Goal: Task Accomplishment & Management: Complete application form

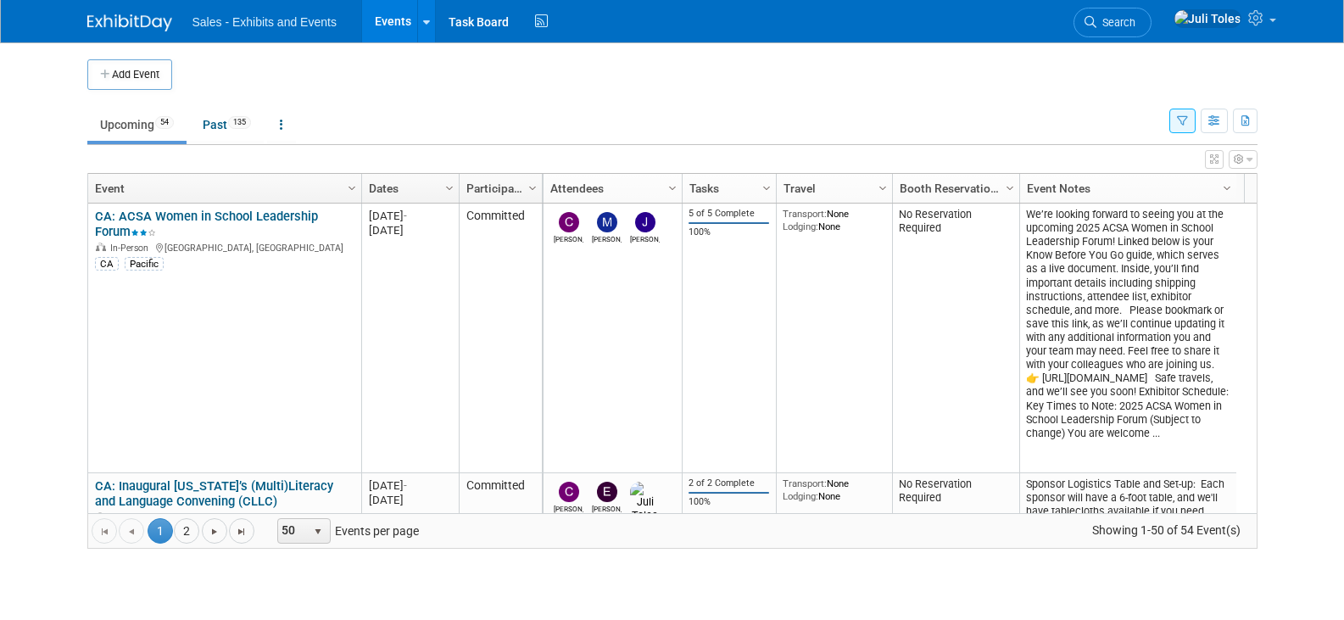
scroll to position [4071, 0]
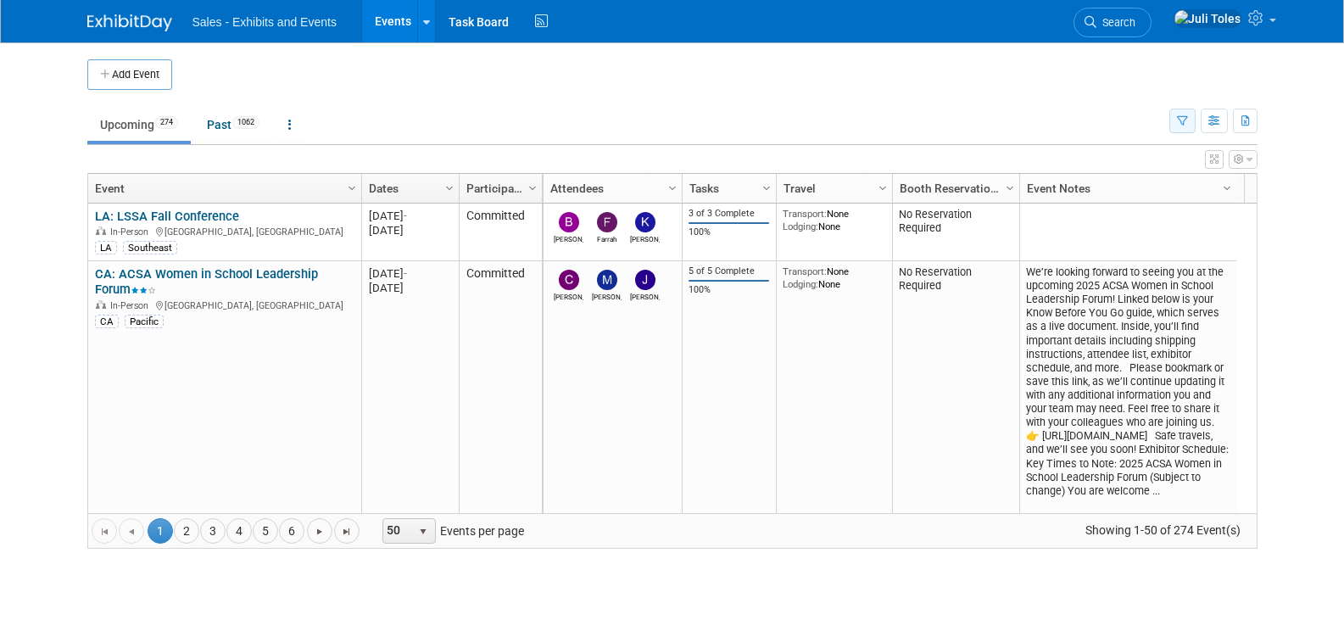
click at [1182, 120] on icon "button" at bounding box center [1182, 121] width 11 height 11
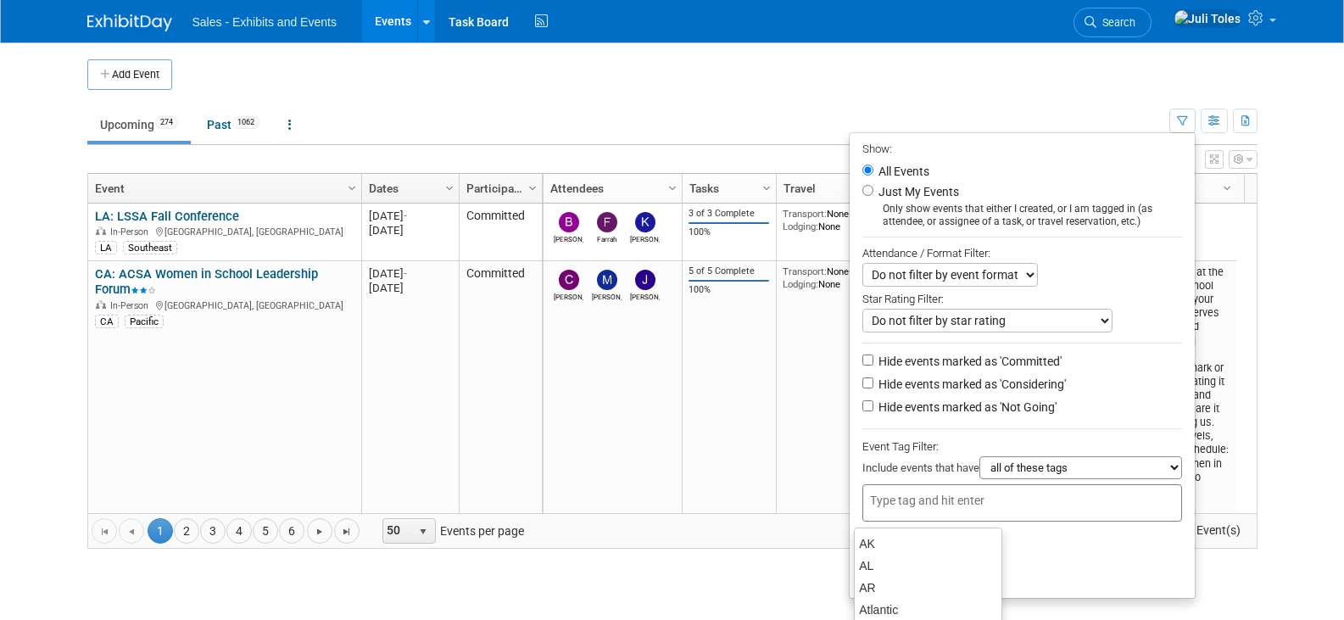
click at [940, 518] on div at bounding box center [1023, 502] width 320 height 37
type input "ca"
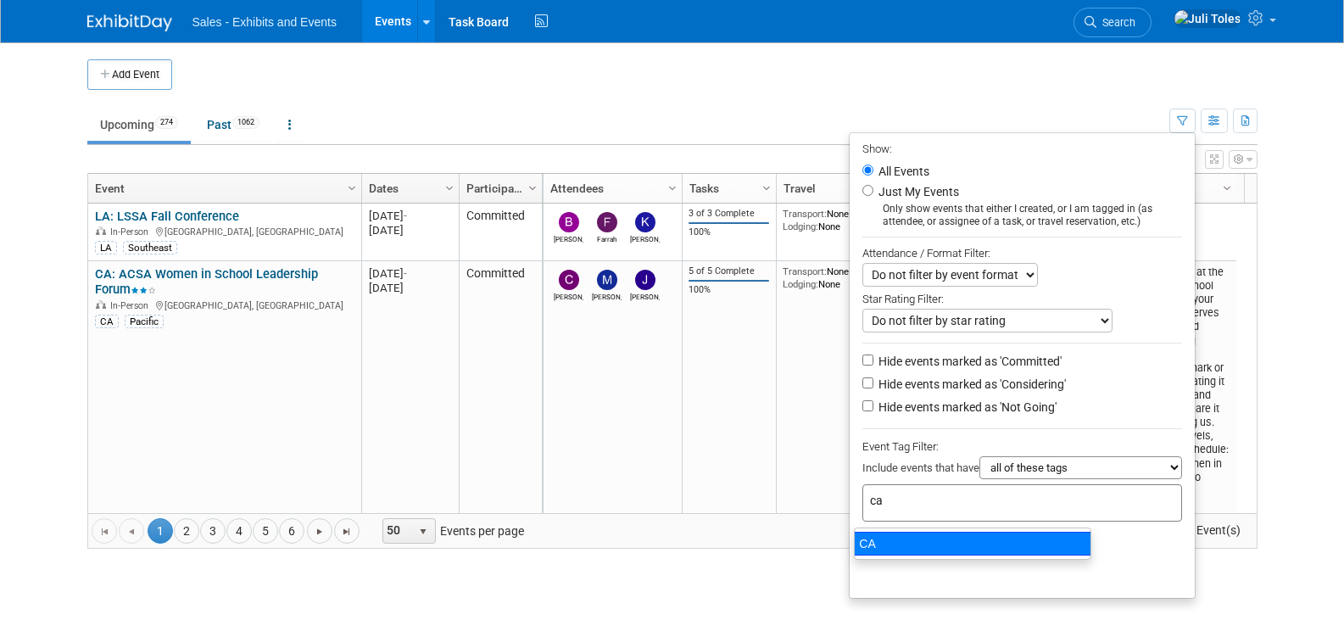
click at [881, 543] on div "CA" at bounding box center [973, 544] width 238 height 24
type input "CA"
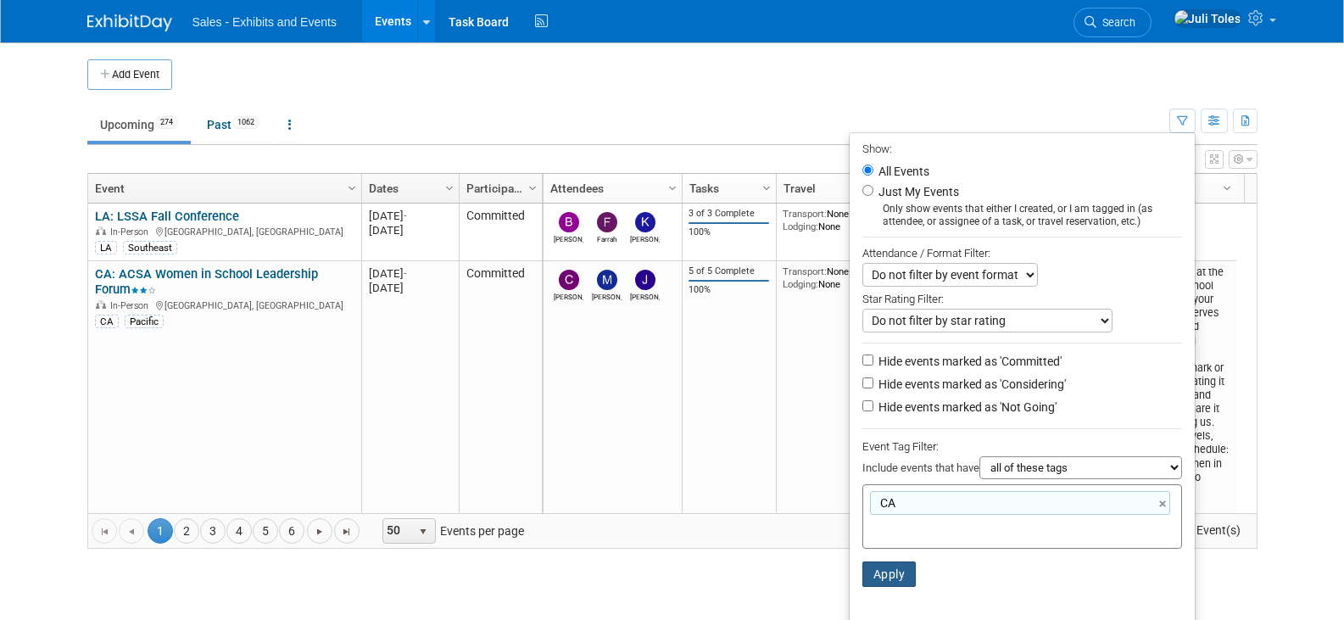
click at [877, 584] on button "Apply" at bounding box center [890, 574] width 54 height 25
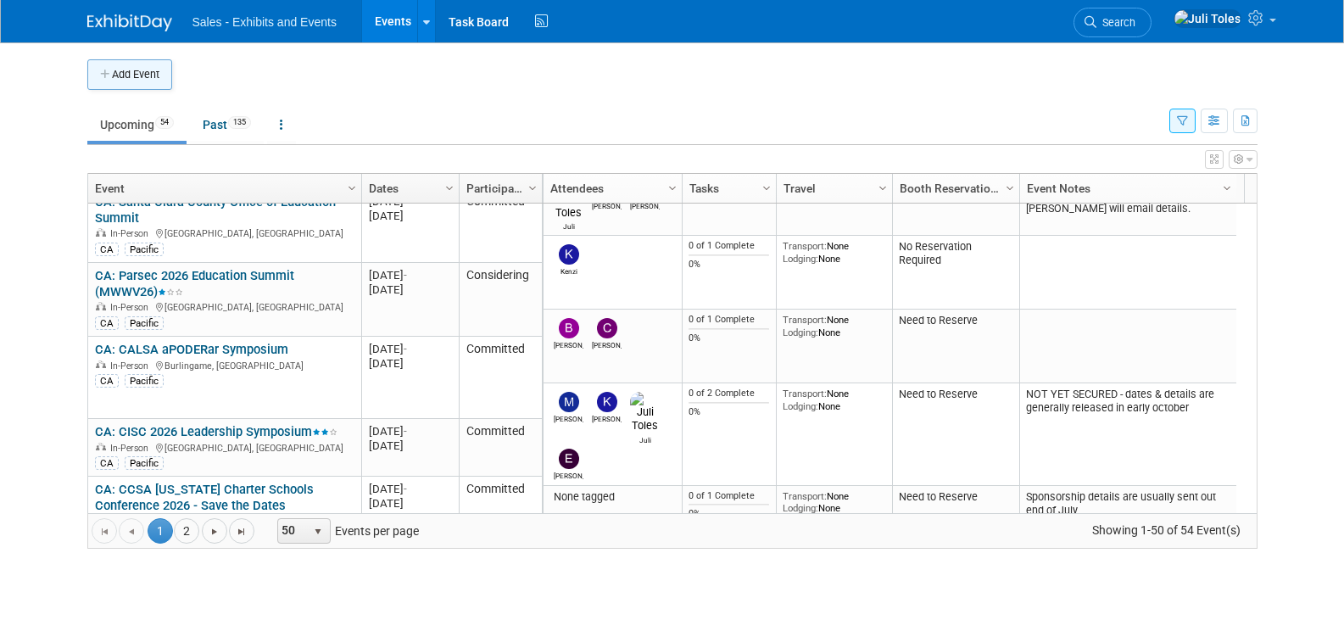
click at [115, 68] on button "Add Event" at bounding box center [129, 74] width 85 height 31
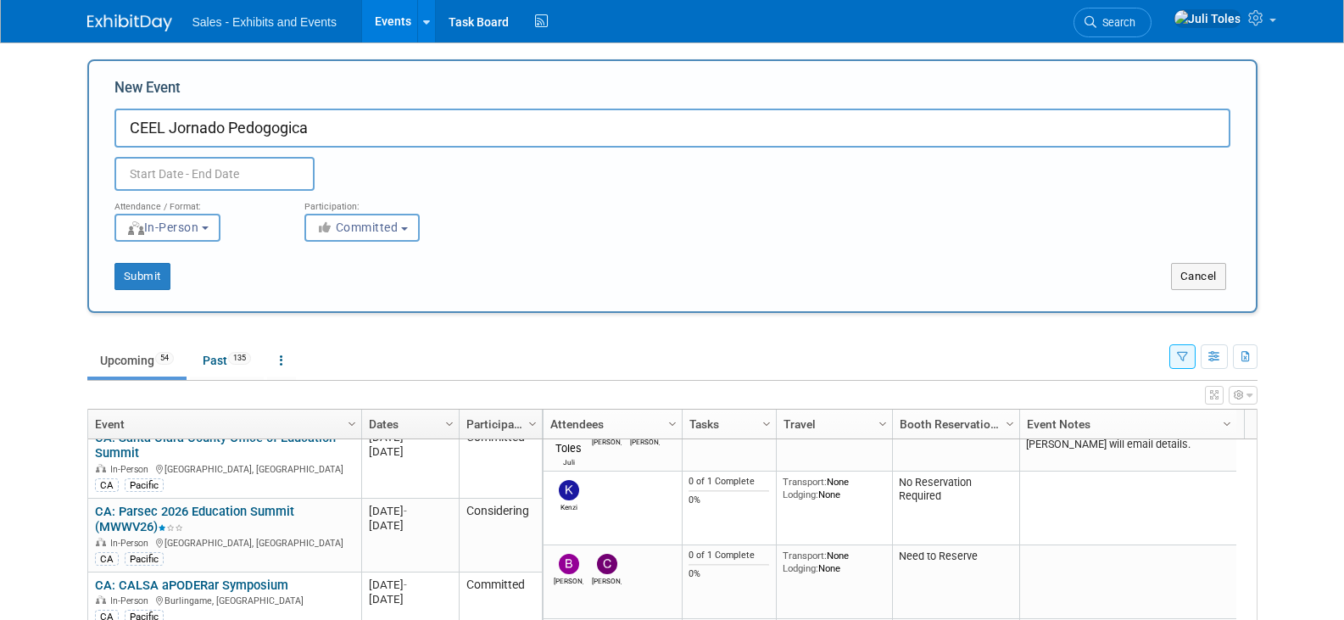
click at [329, 123] on input "CEEL Jornado Pedogogica" at bounding box center [673, 128] width 1116 height 39
click at [332, 121] on input "CEEL Jornado Pedogogica" at bounding box center [673, 128] width 1116 height 39
drag, startPoint x: 337, startPoint y: 126, endPoint x: 171, endPoint y: 135, distance: 165.6
click at [171, 135] on input "CEEL Jornado Pedogogica" at bounding box center [673, 128] width 1116 height 39
drag, startPoint x: 143, startPoint y: 147, endPoint x: 207, endPoint y: 130, distance: 66.7
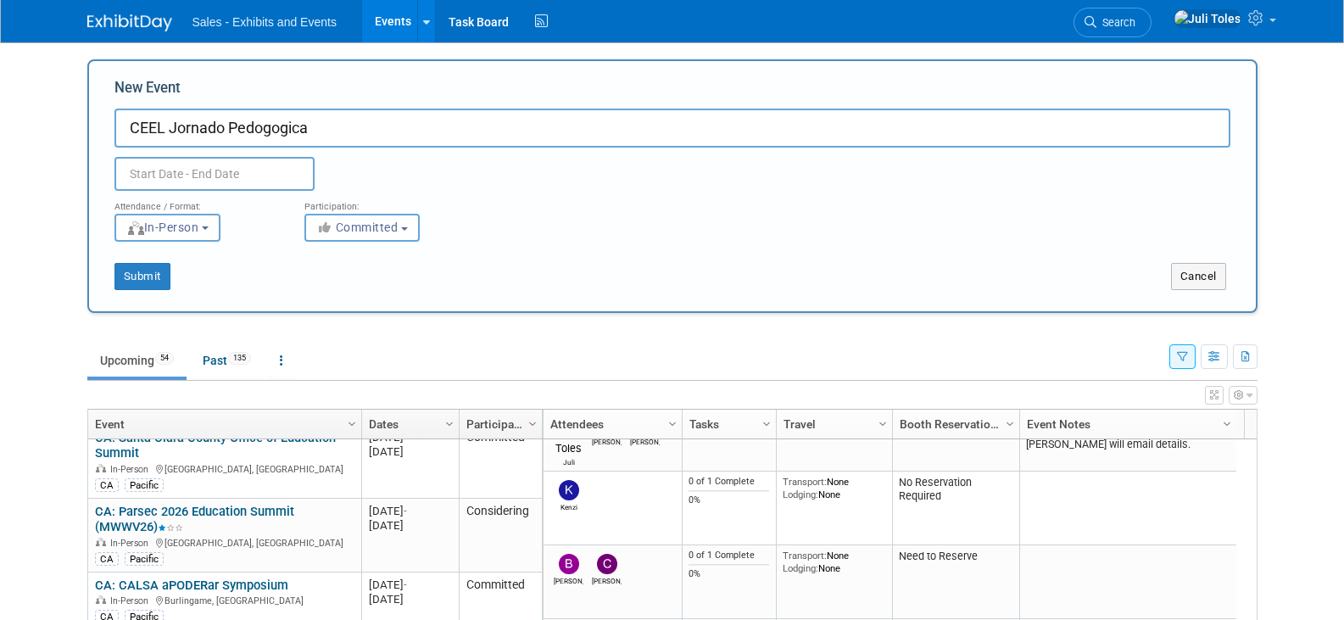
click at [207, 130] on input "CEEL Jornado Pedogogica" at bounding box center [673, 128] width 1116 height 39
drag, startPoint x: 172, startPoint y: 126, endPoint x: 311, endPoint y: 128, distance: 139.1
click at [311, 128] on input "CEEL Jornado Pedogogica" at bounding box center [673, 128] width 1116 height 39
paste input "a Pedagógica Internacional para la Educación Plurilingüe"
type input "CEEL Jornada Pedagógica Internacional para la Educación Plurilingüe"
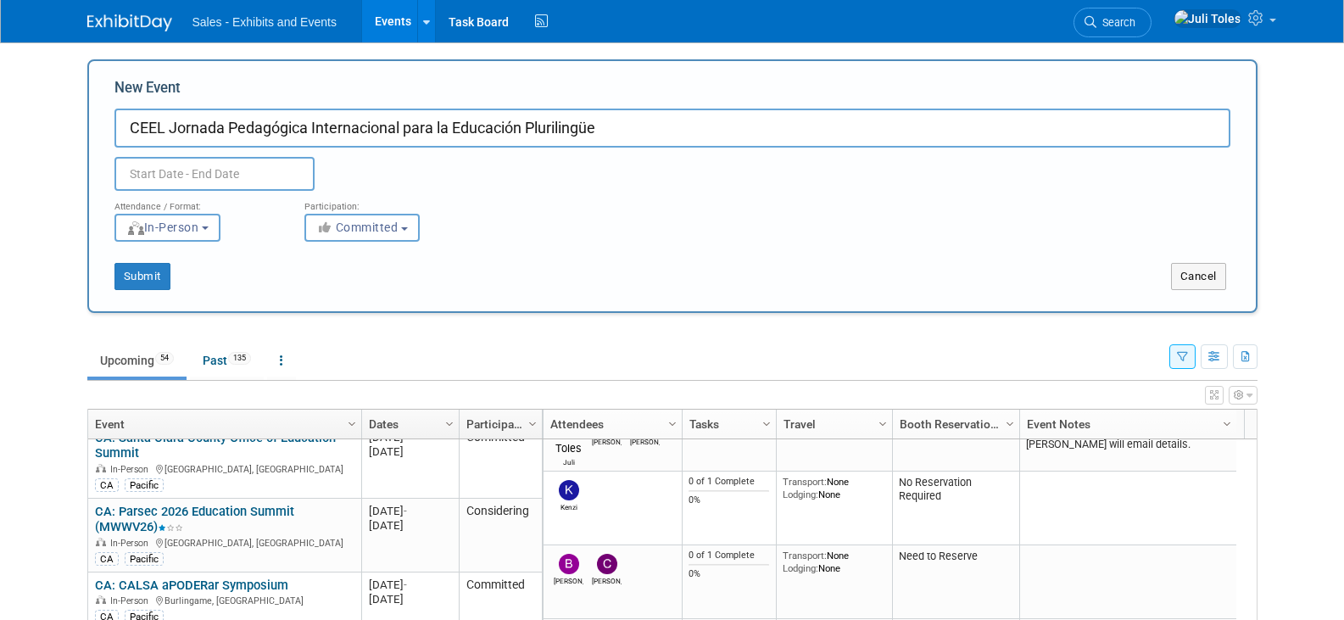
click at [213, 175] on input "text" at bounding box center [215, 174] width 200 height 34
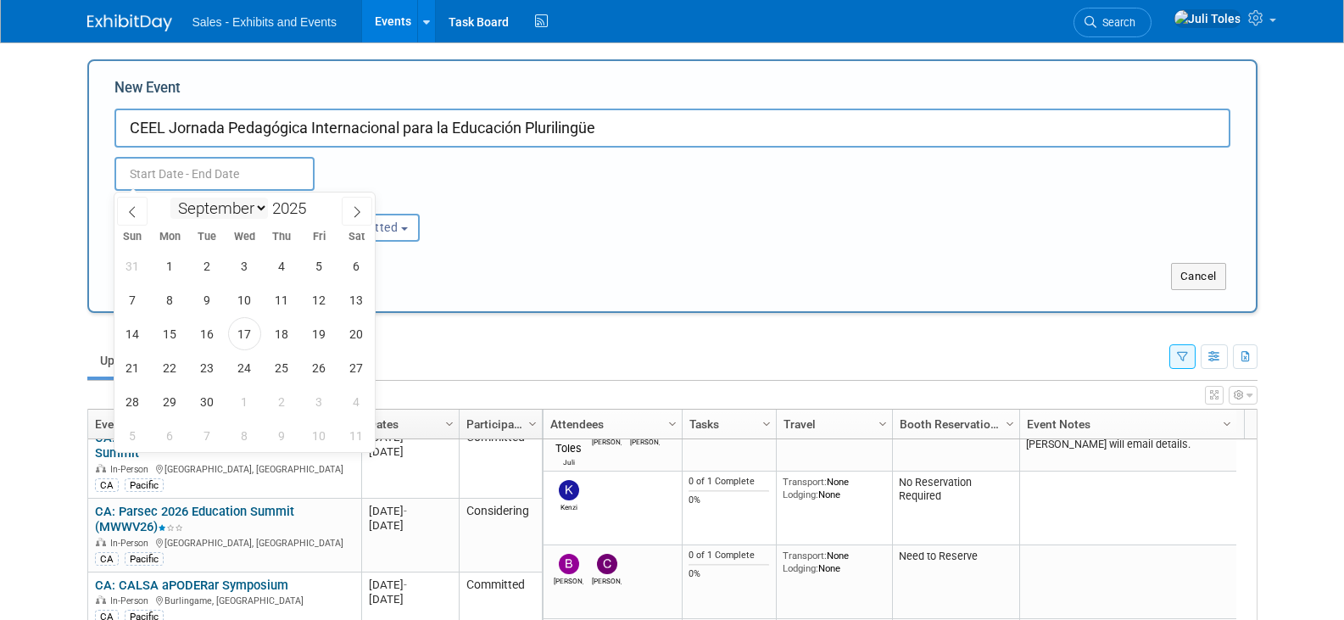
click at [197, 210] on select "January February March April May June July August September October November De…" at bounding box center [219, 208] width 98 height 21
select select "1"
click at [170, 198] on select "January February March April May June July August September October November De…" at bounding box center [219, 208] width 98 height 21
click at [299, 209] on input "2025" at bounding box center [293, 208] width 51 height 20
click at [312, 215] on span at bounding box center [313, 214] width 12 height 10
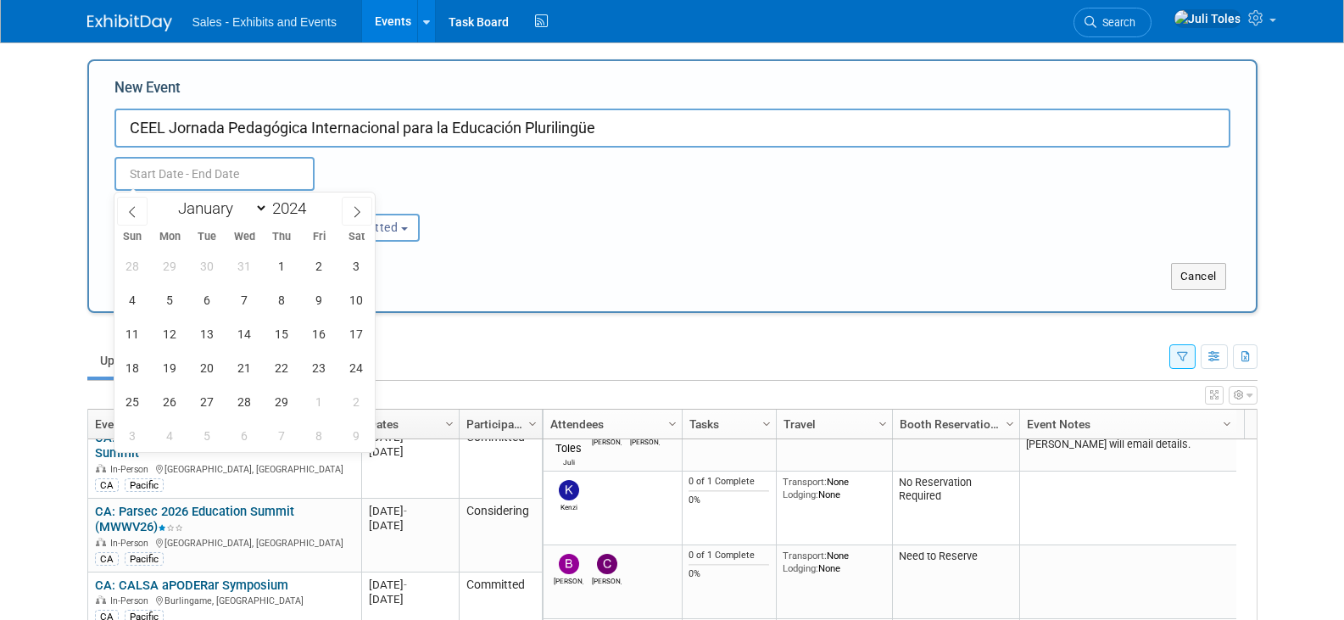
click at [317, 198] on div "January February March April May June July August September October November De…" at bounding box center [245, 207] width 196 height 29
click at [316, 204] on span at bounding box center [313, 203] width 12 height 10
type input "2026"
click at [360, 273] on span "7" at bounding box center [356, 265] width 33 height 33
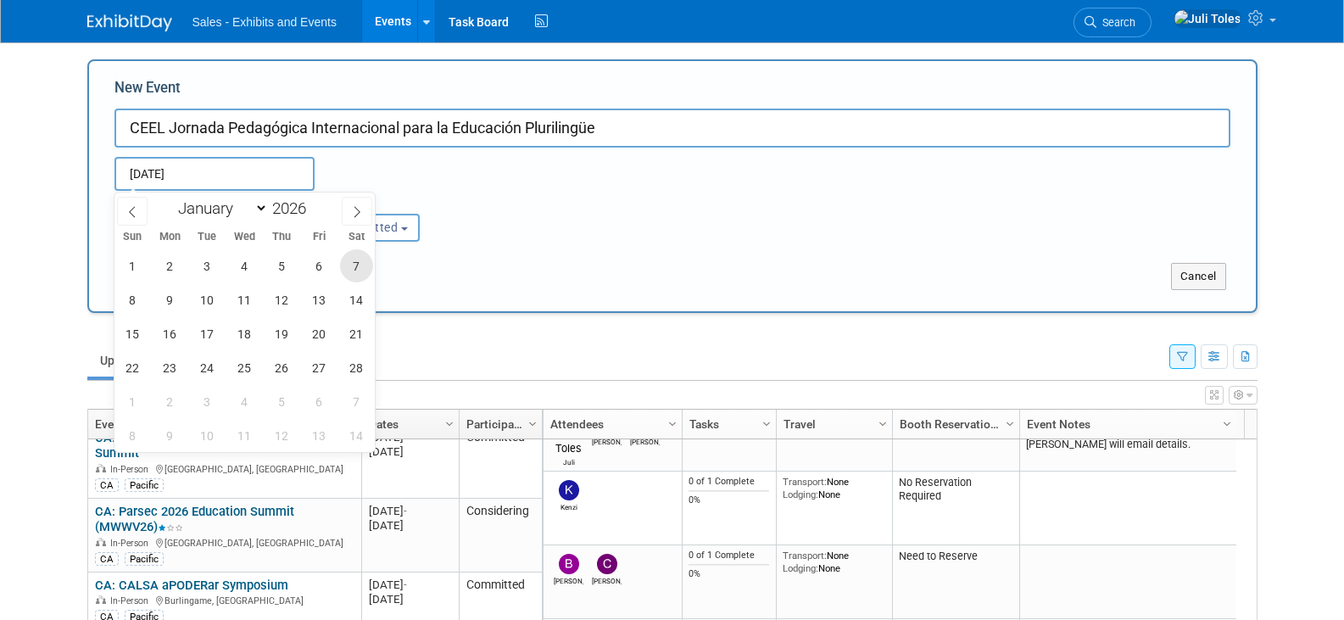
type input "Feb 7, 2026 to Feb 7, 2026"
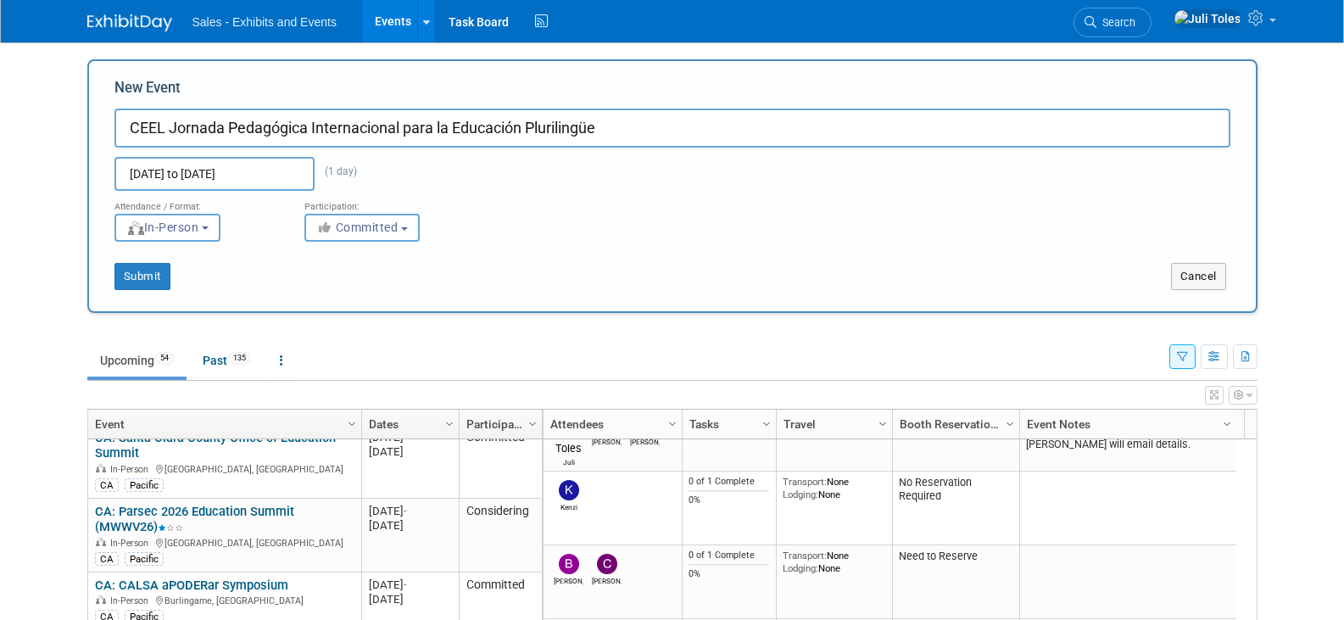
click at [476, 273] on div "Submit" at bounding box center [332, 276] width 486 height 27
click at [362, 226] on span "Committed" at bounding box center [357, 228] width 82 height 14
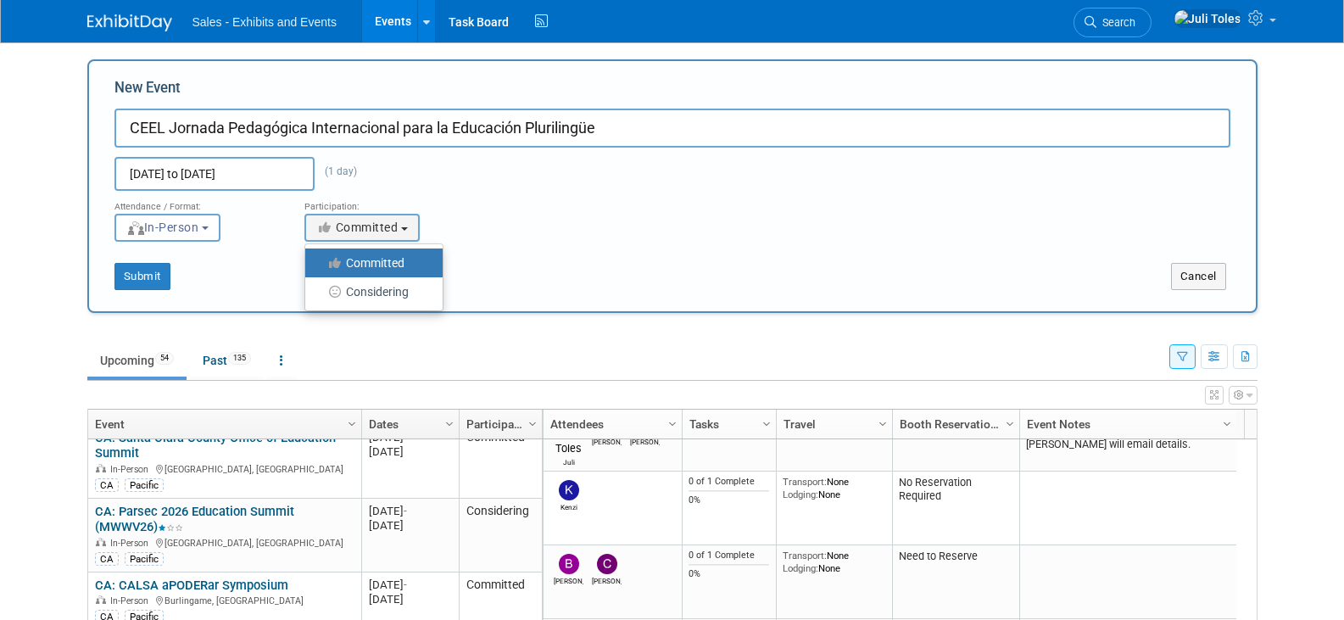
click at [354, 264] on label "Committed" at bounding box center [370, 263] width 112 height 22
click at [321, 264] on input "Committed" at bounding box center [315, 263] width 11 height 11
click at [136, 276] on button "Submit" at bounding box center [143, 276] width 56 height 27
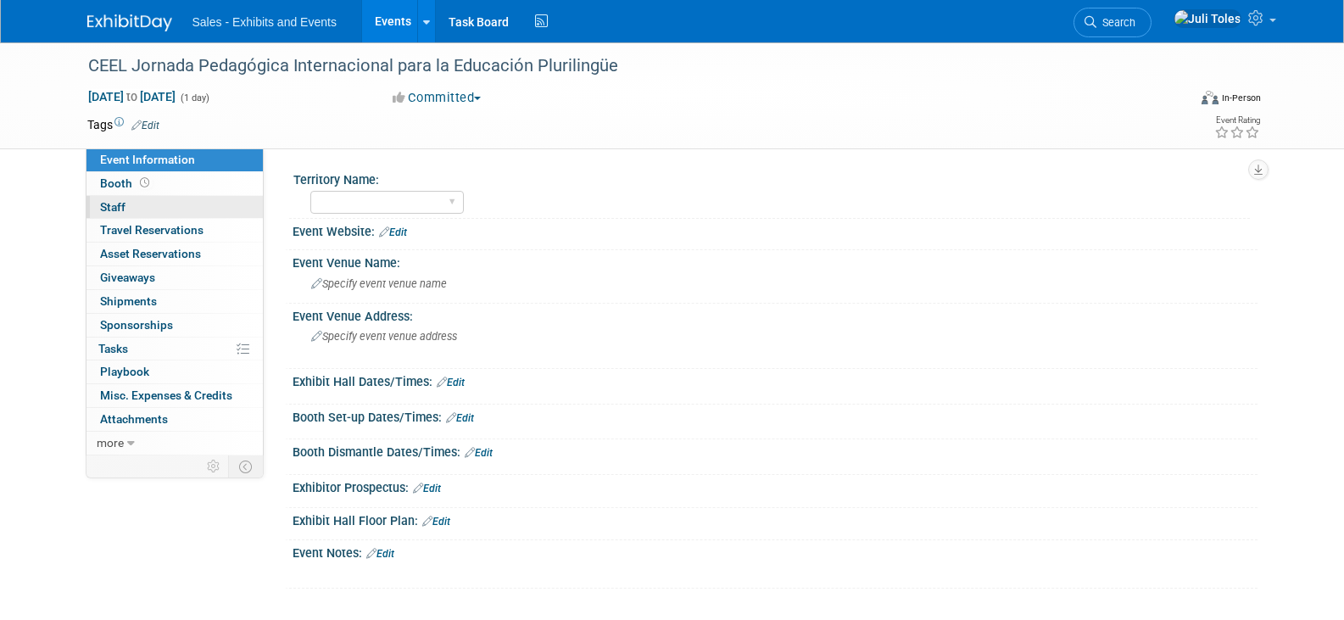
click at [136, 204] on link "0 Staff 0" at bounding box center [175, 207] width 176 height 23
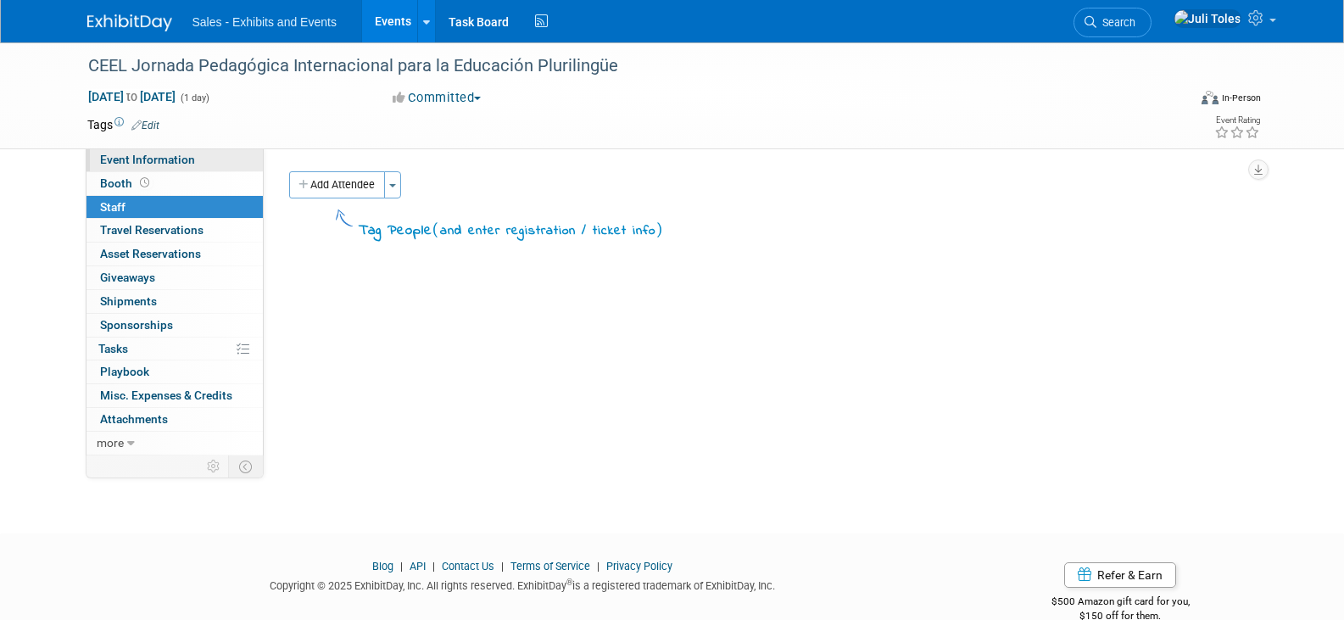
click at [142, 158] on span "Event Information" at bounding box center [147, 160] width 95 height 14
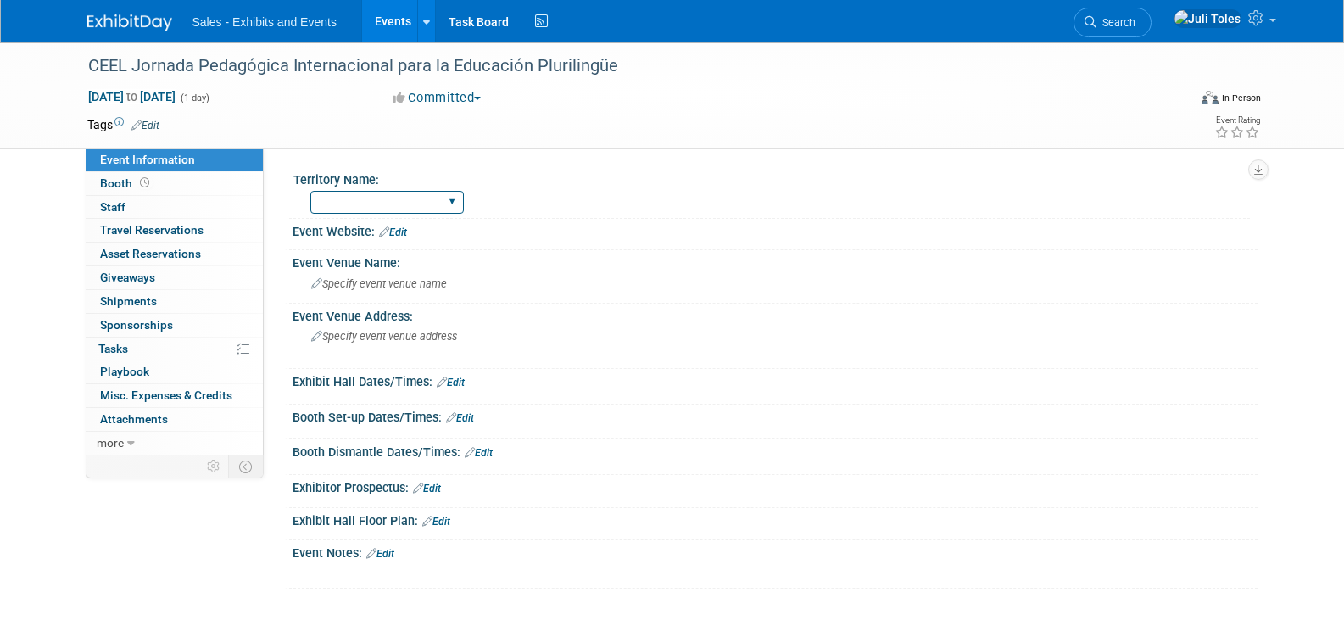
click at [372, 212] on select "Atlantic Southeast Central Southwest Pacific Mountain National Strategic Partne…" at bounding box center [387, 202] width 154 height 23
select select "Pacific"
click at [310, 191] on select "Atlantic Southeast Central Southwest Pacific Mountain National Strategic Partne…" at bounding box center [387, 202] width 154 height 23
click at [156, 120] on link "Edit" at bounding box center [145, 126] width 28 height 12
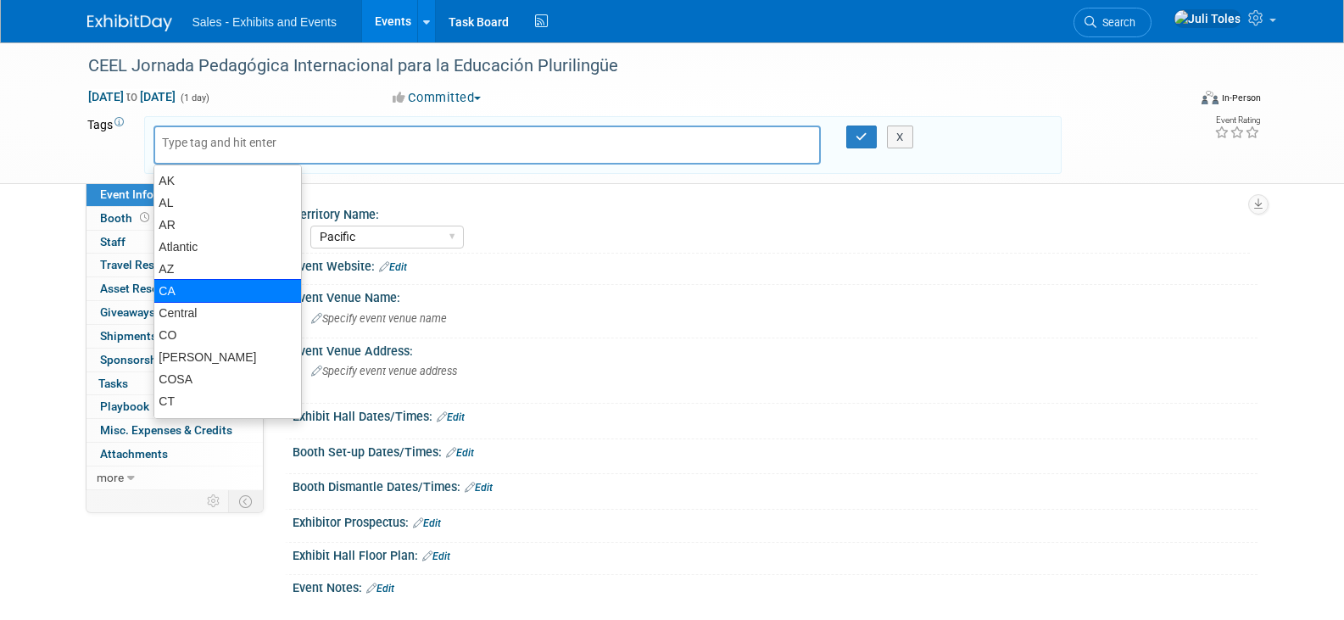
click at [178, 287] on div "CA" at bounding box center [228, 291] width 148 height 24
type input "CA"
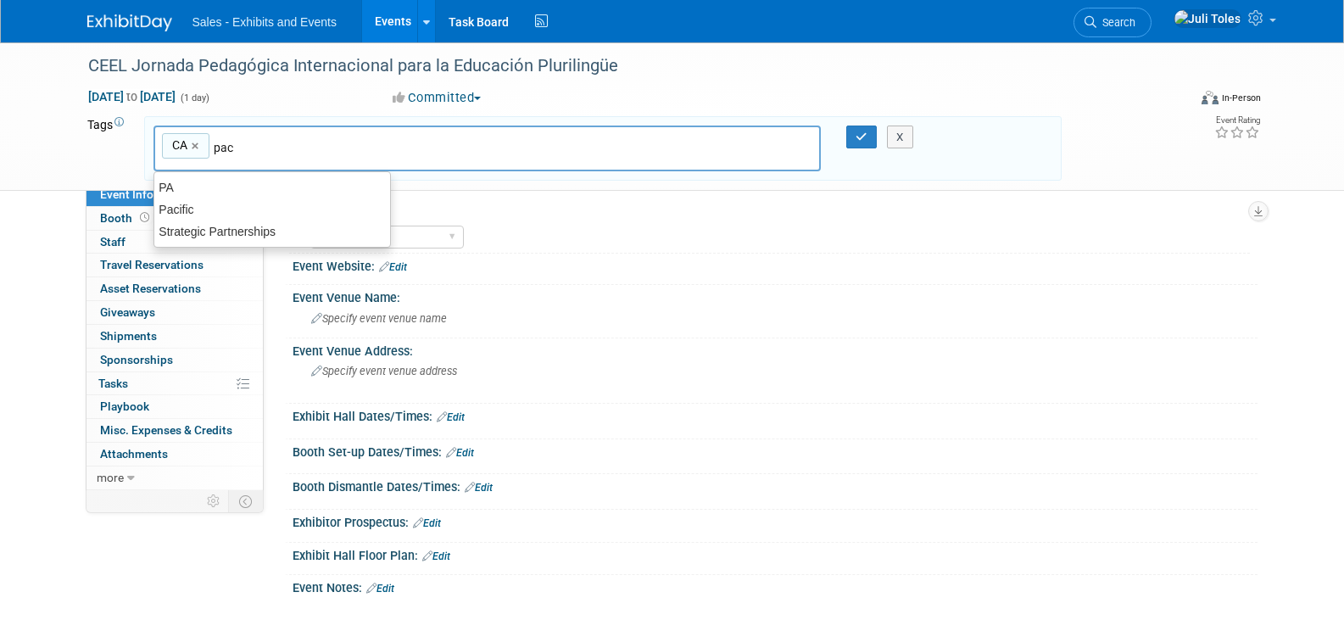
type input "paci"
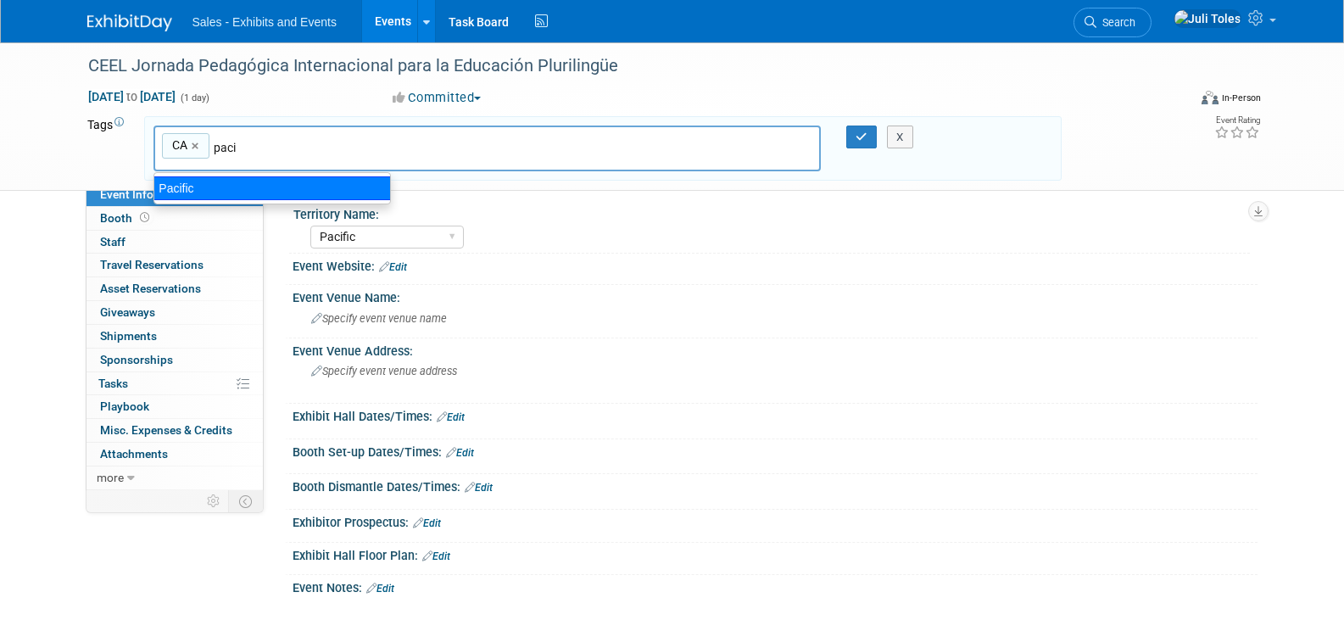
click at [170, 193] on div "Pacific" at bounding box center [273, 188] width 238 height 24
type input "CA, Pacific"
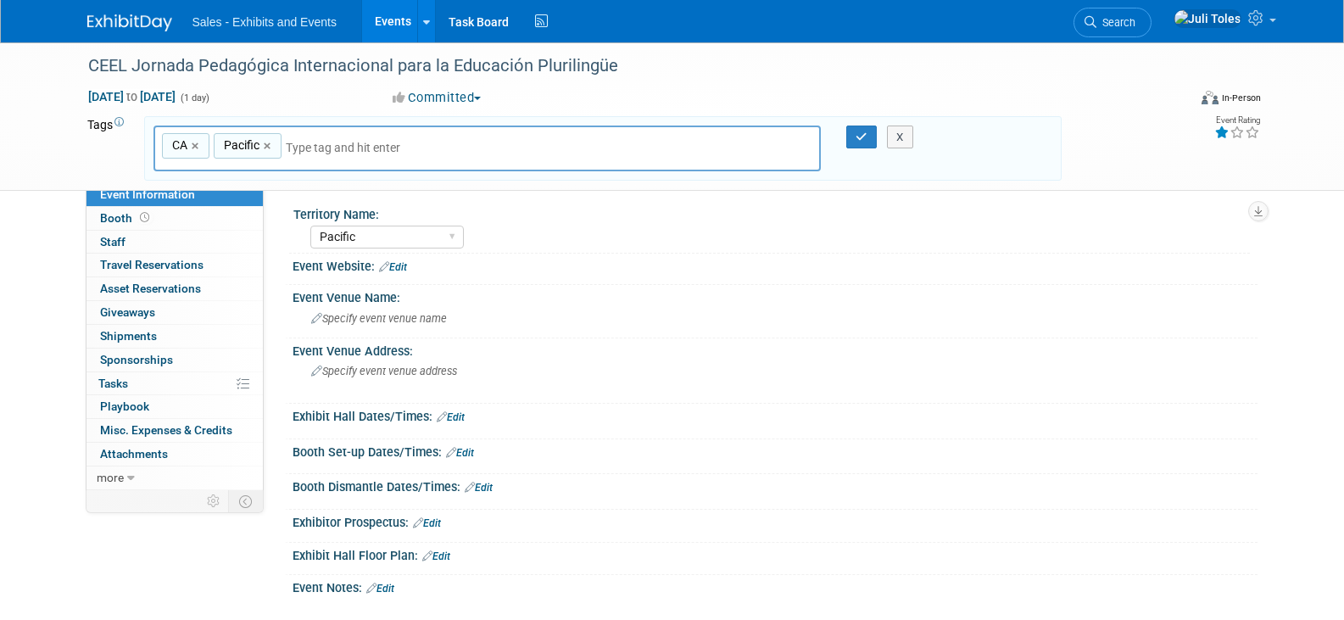
click at [1222, 133] on icon at bounding box center [1222, 132] width 15 height 12
click at [341, 315] on span "Specify event venue name" at bounding box center [379, 318] width 136 height 13
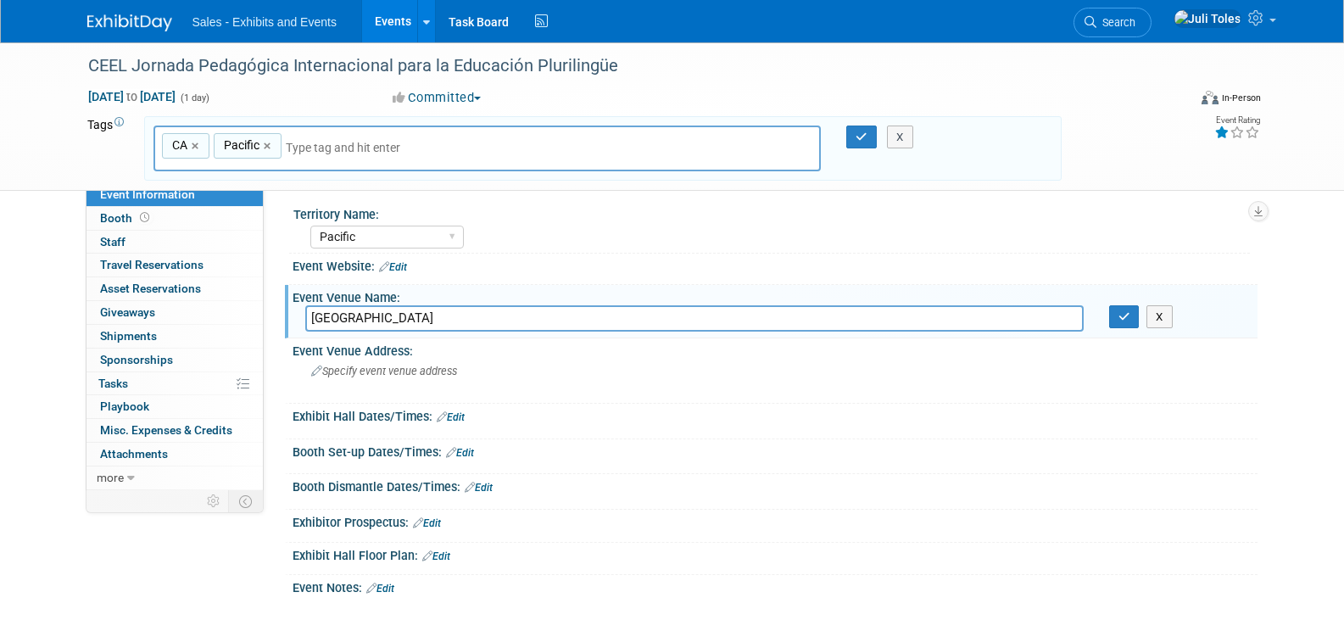
click at [335, 310] on input "LOYOLA MARYMOUNT UNIVERSITY" at bounding box center [694, 318] width 779 height 26
type input "Loyola Marymount University"
click at [391, 376] on span "Specify event venue address" at bounding box center [384, 371] width 146 height 13
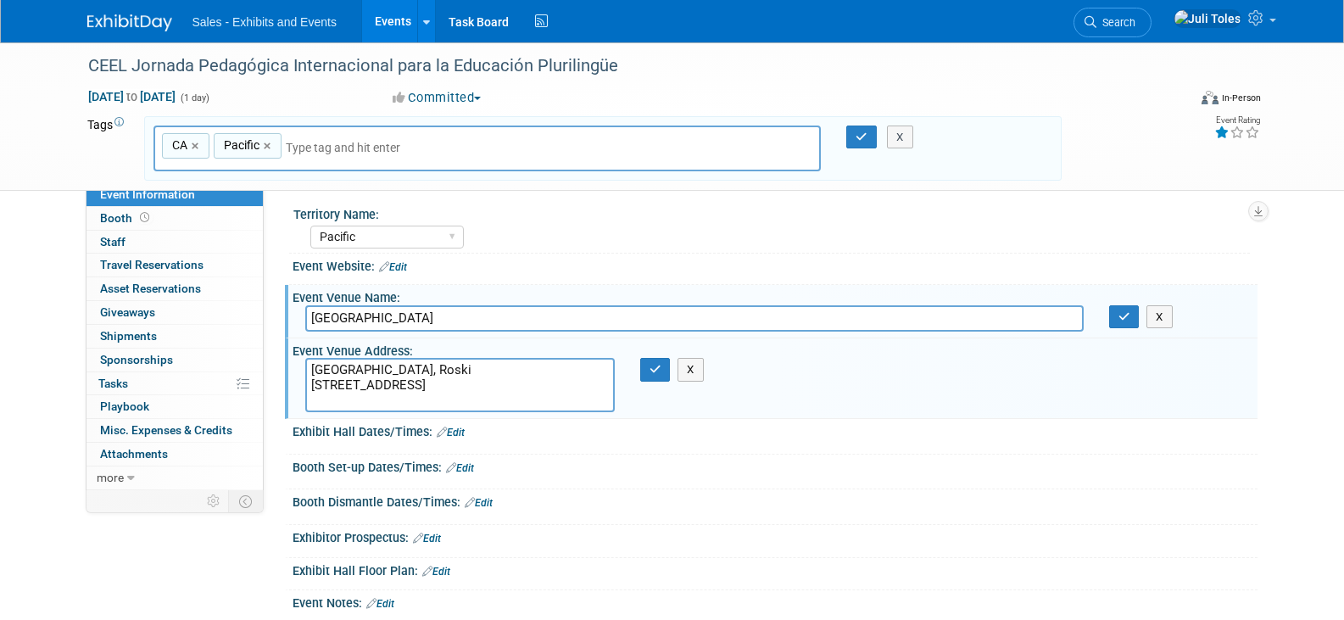
click at [391, 376] on textarea "[GEOGRAPHIC_DATA], Roski [STREET_ADDRESS]" at bounding box center [460, 385] width 310 height 54
type textarea "[GEOGRAPHIC_DATA], Roski [STREET_ADDRESS]"
click at [657, 374] on icon "button" at bounding box center [656, 369] width 12 height 11
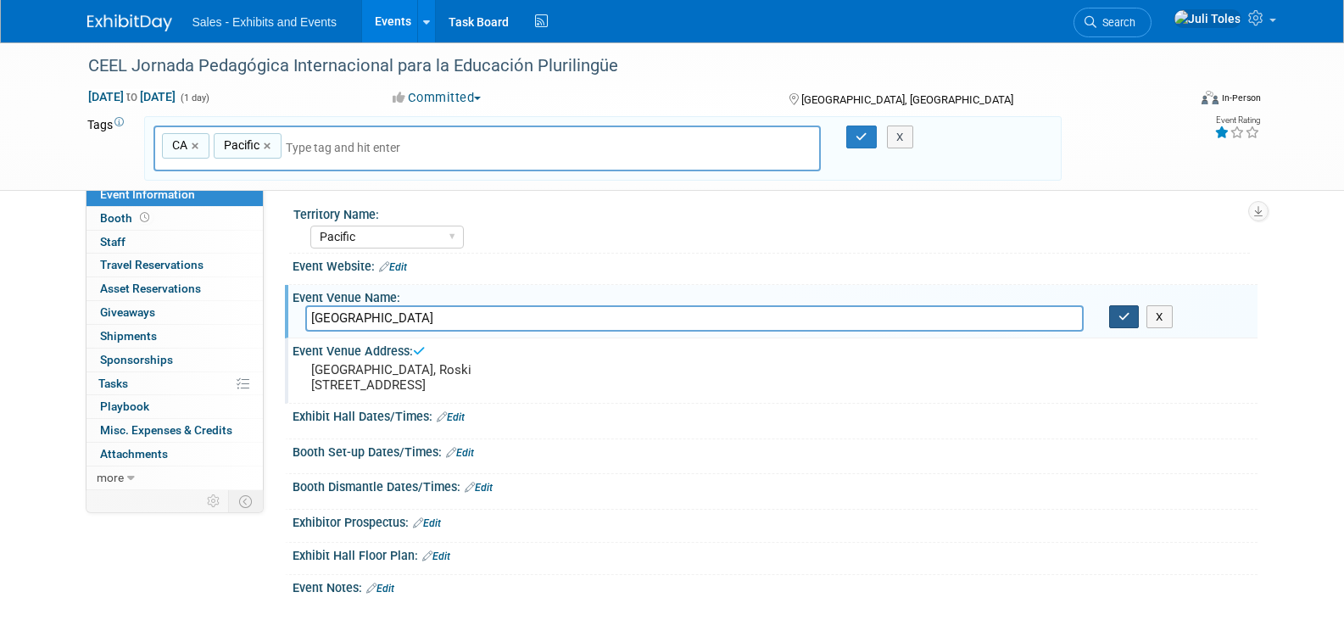
click at [1123, 317] on icon "button" at bounding box center [1125, 316] width 12 height 11
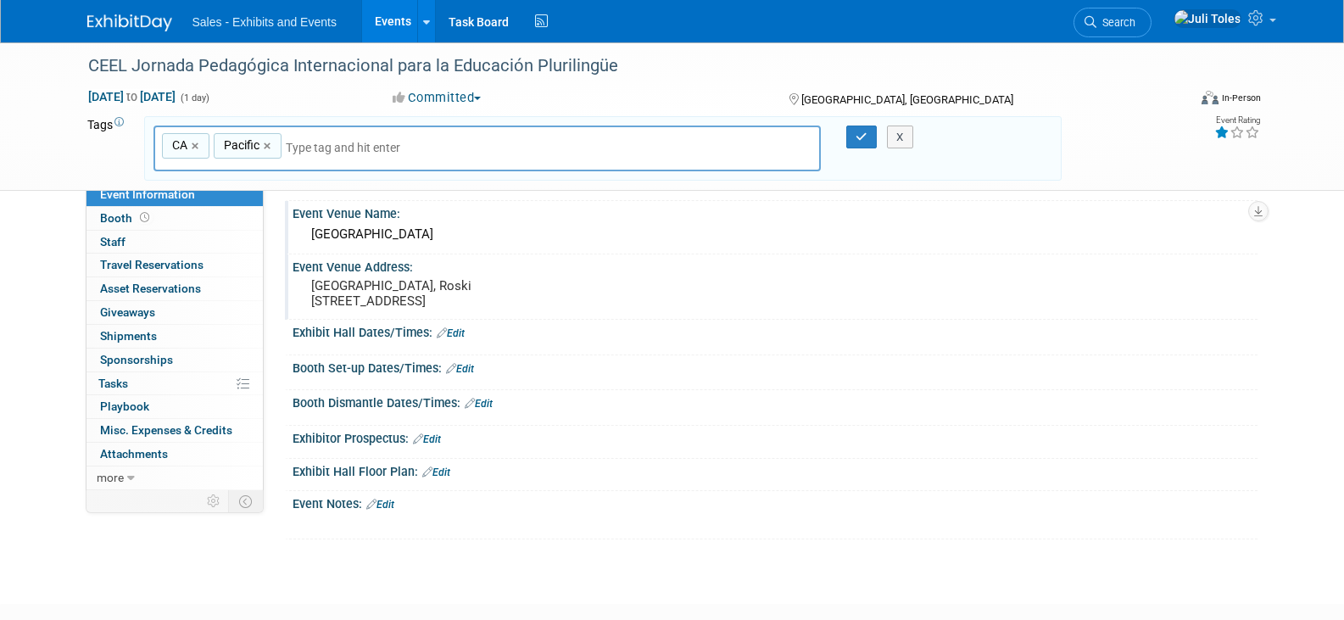
scroll to position [85, 0]
click at [462, 338] on link "Edit" at bounding box center [451, 333] width 28 height 12
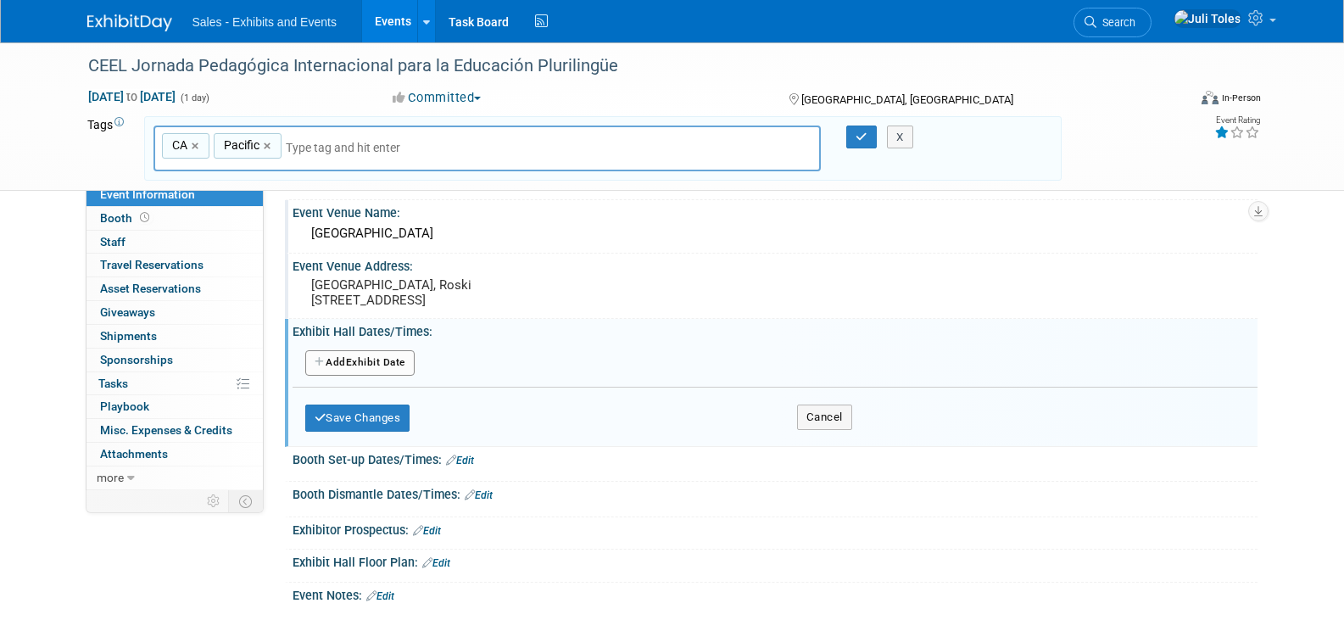
click at [363, 376] on button "Add Another Exhibit Date" at bounding box center [359, 362] width 109 height 25
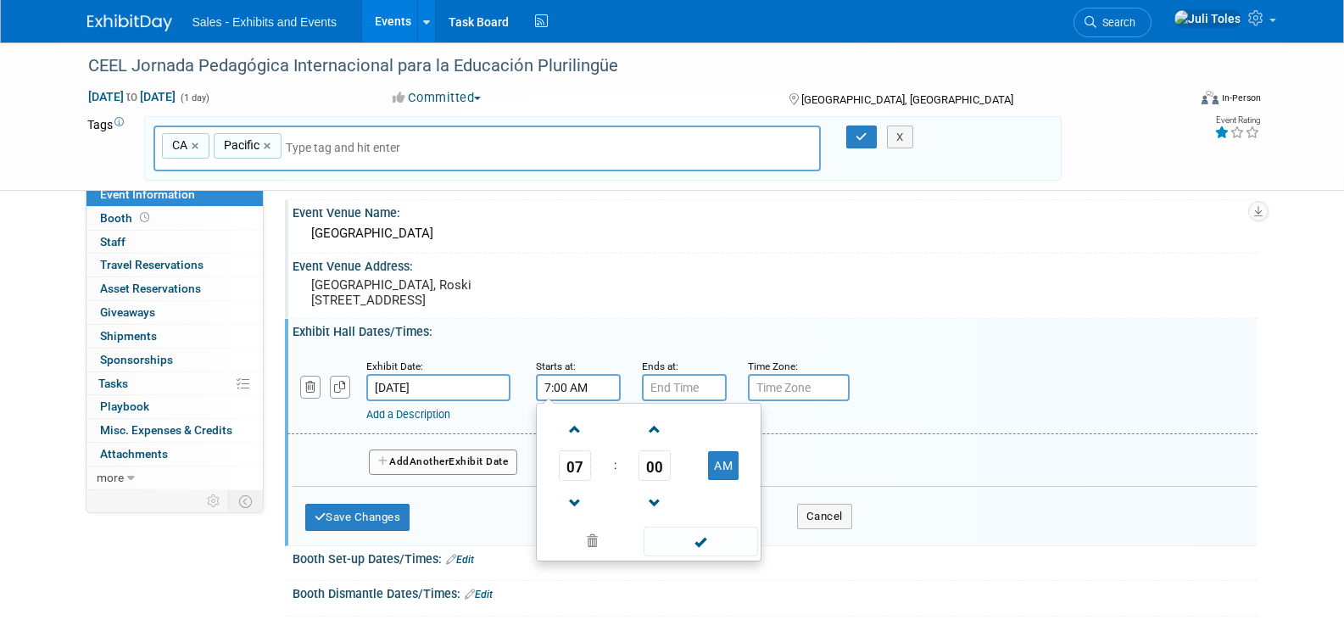
click at [589, 396] on input "7:00 AM" at bounding box center [578, 387] width 85 height 27
click at [571, 441] on span at bounding box center [576, 430] width 30 height 30
type input "8:00 AM"
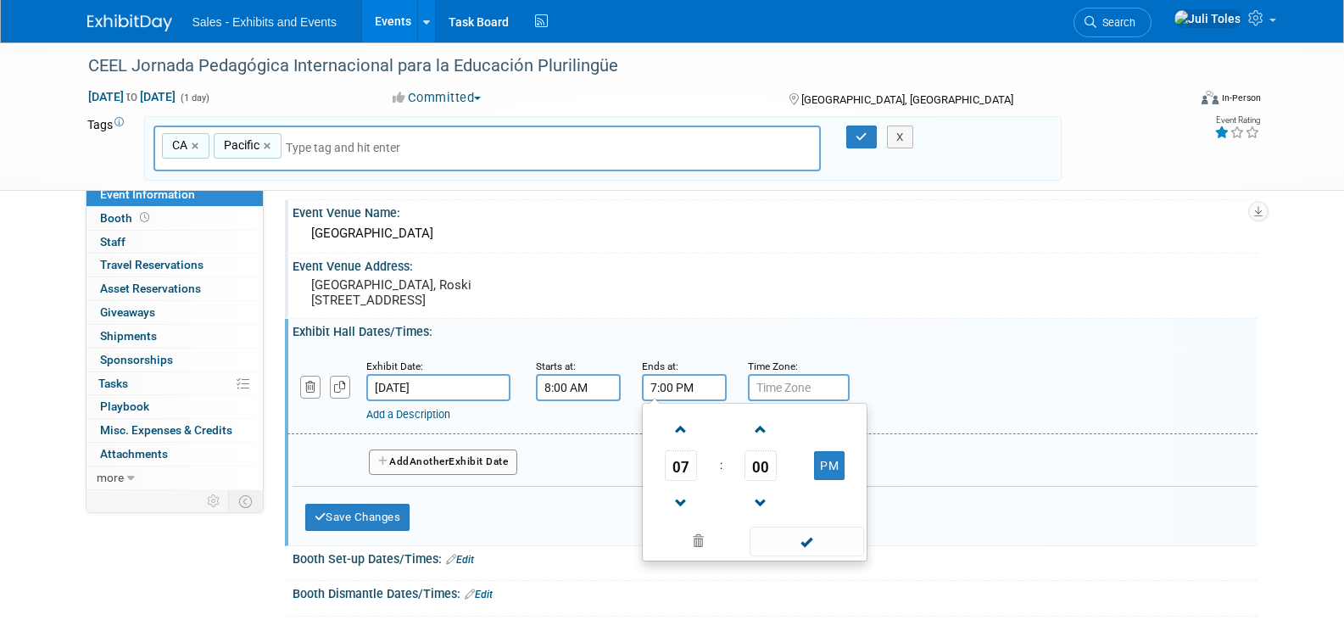
click at [693, 401] on input "7:00 PM" at bounding box center [684, 387] width 85 height 27
click at [679, 511] on span at bounding box center [682, 504] width 30 height 30
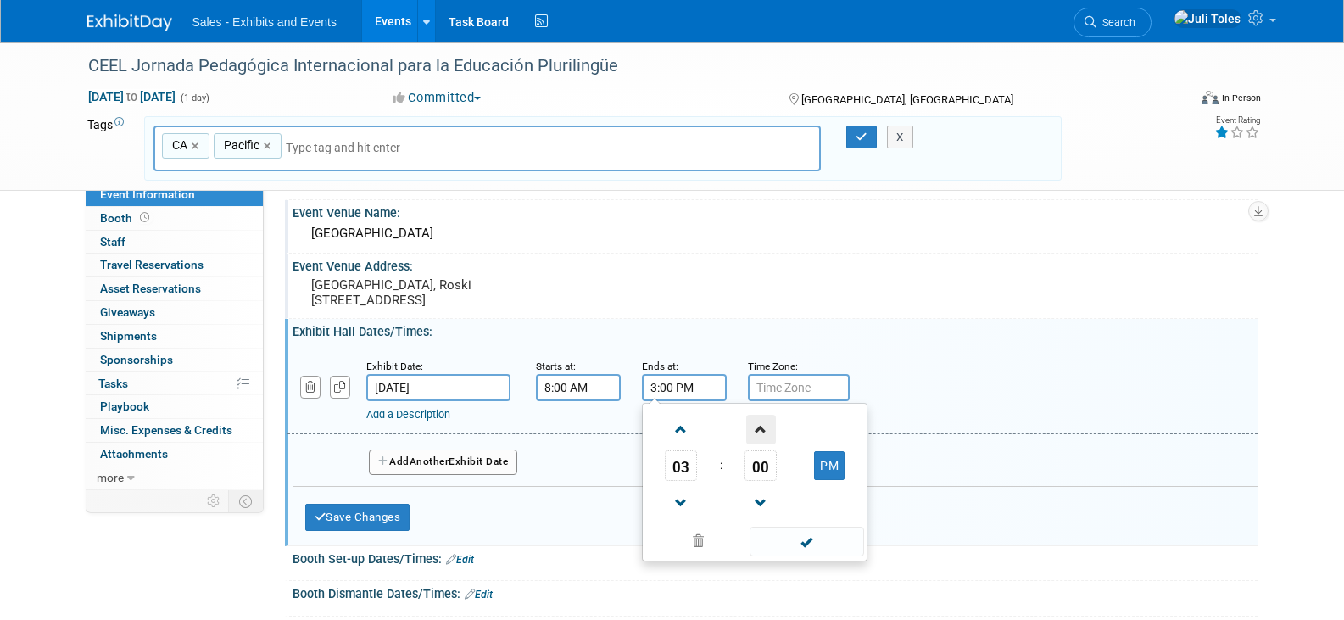
click at [753, 439] on span at bounding box center [761, 430] width 30 height 30
click at [763, 481] on span "02" at bounding box center [761, 465] width 32 height 31
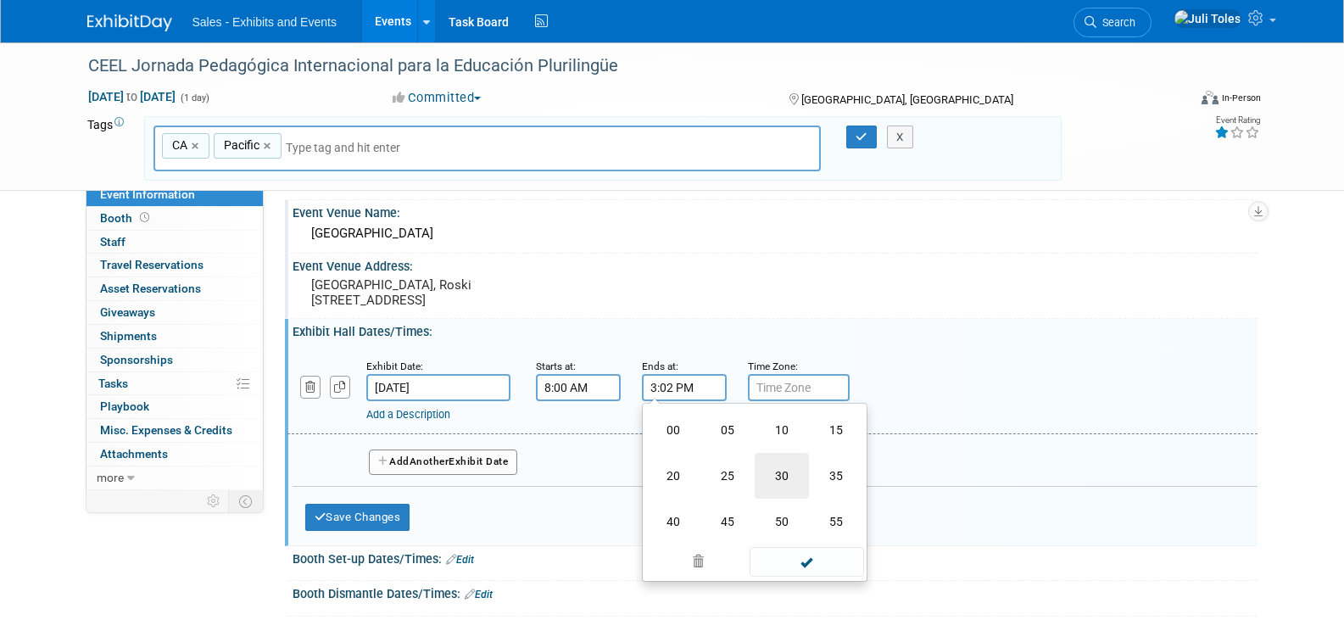
click at [778, 486] on td "30" at bounding box center [782, 476] width 54 height 46
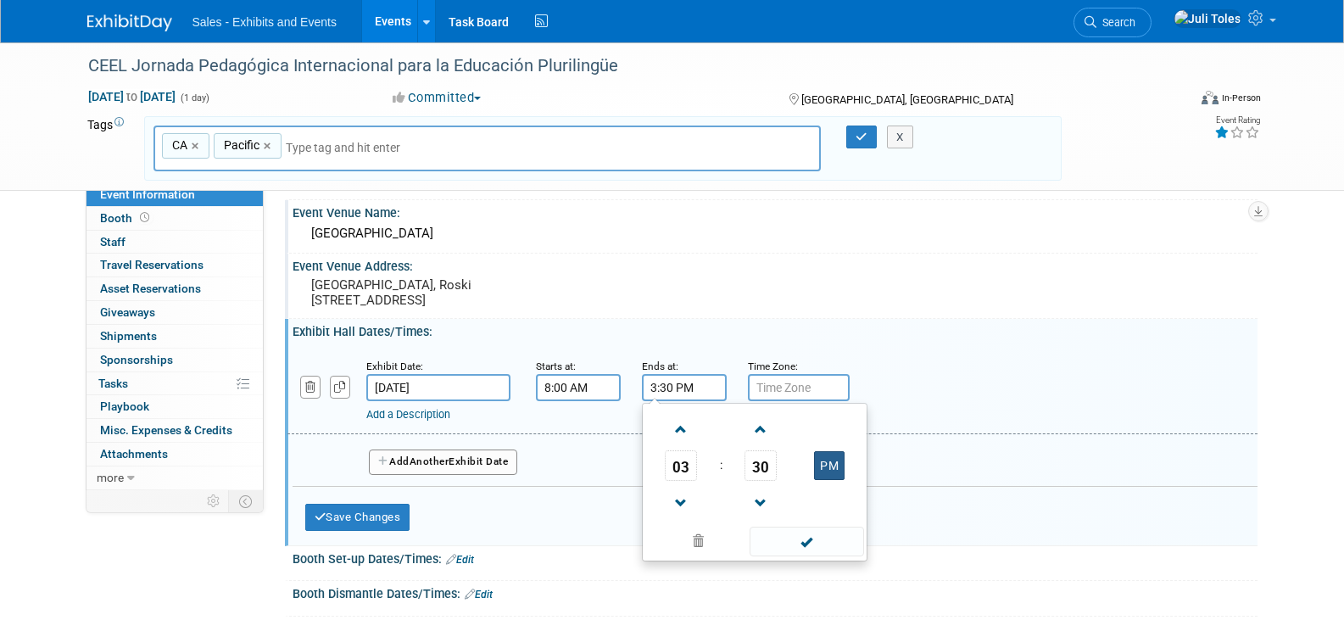
click at [826, 478] on button "PM" at bounding box center [829, 465] width 31 height 29
click at [826, 478] on button "AM" at bounding box center [829, 465] width 31 height 29
type input "3:30 PM"
click at [932, 457] on div "Add Another Exhibit Date" at bounding box center [775, 456] width 965 height 45
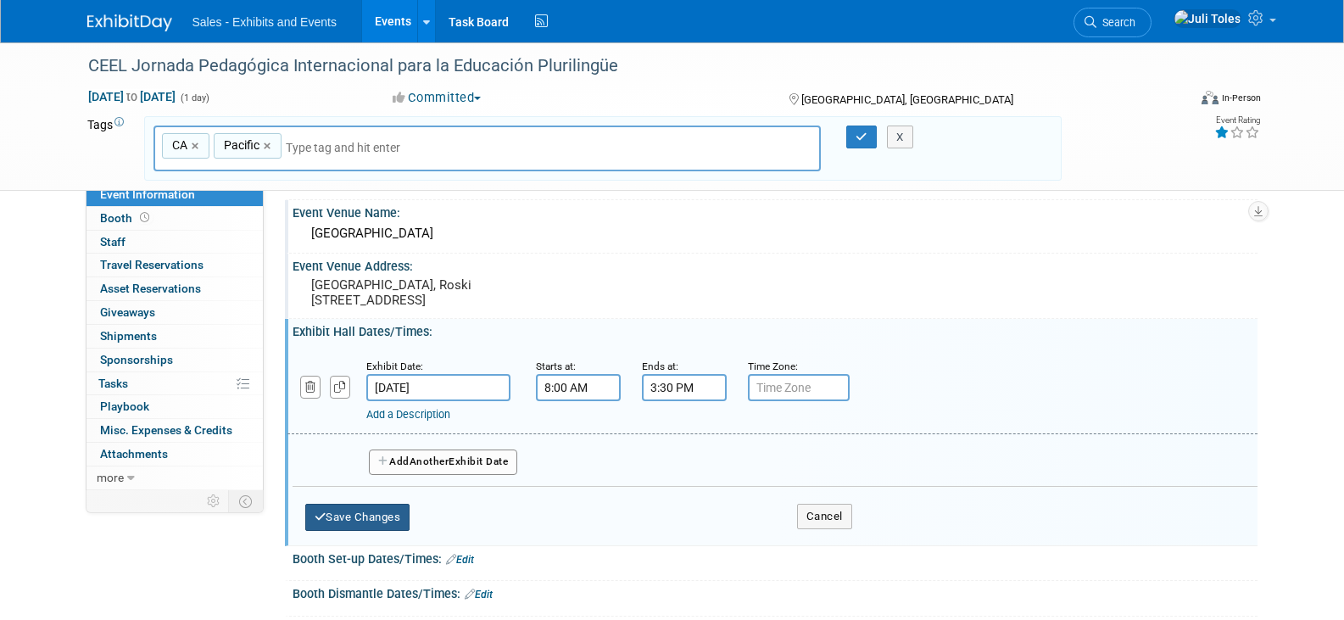
click at [355, 529] on button "Save Changes" at bounding box center [357, 517] width 105 height 27
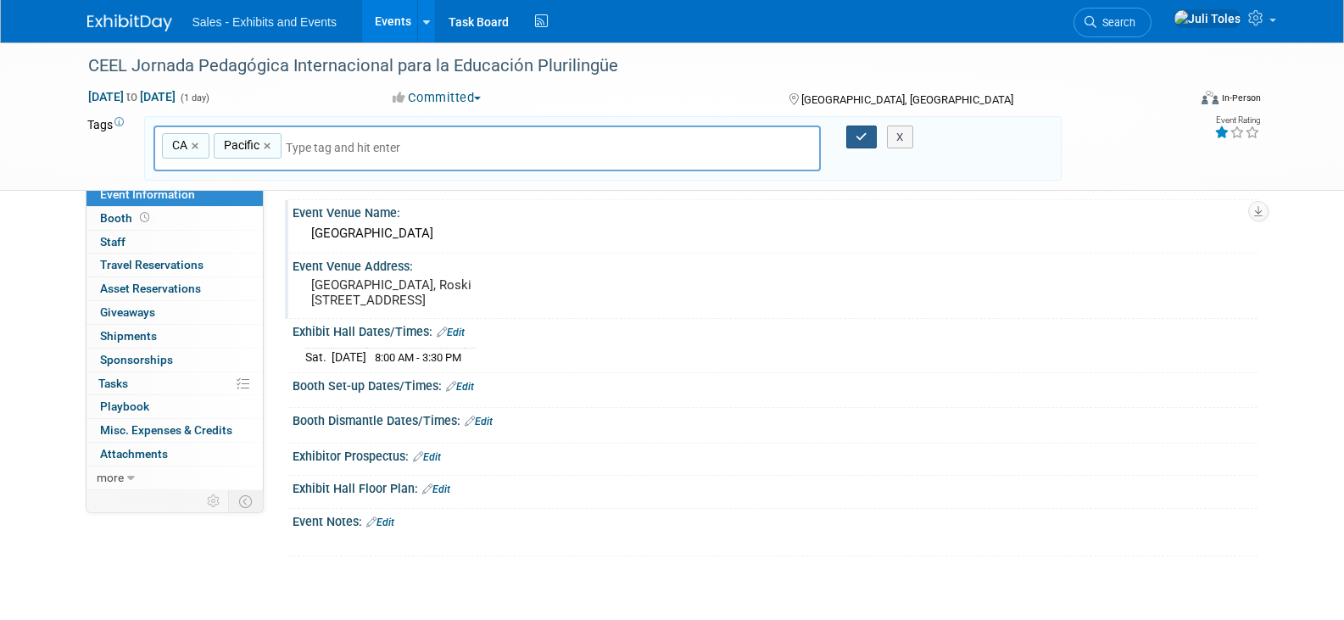
click at [858, 137] on icon "button" at bounding box center [862, 136] width 12 height 11
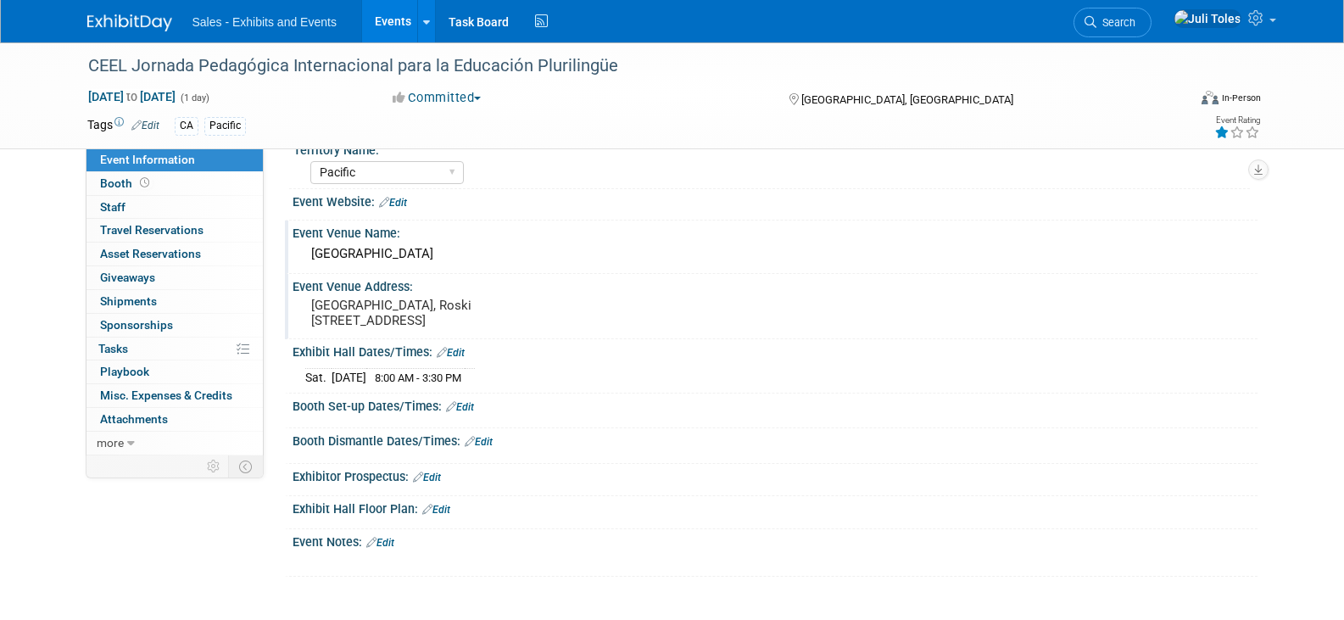
scroll to position [0, 0]
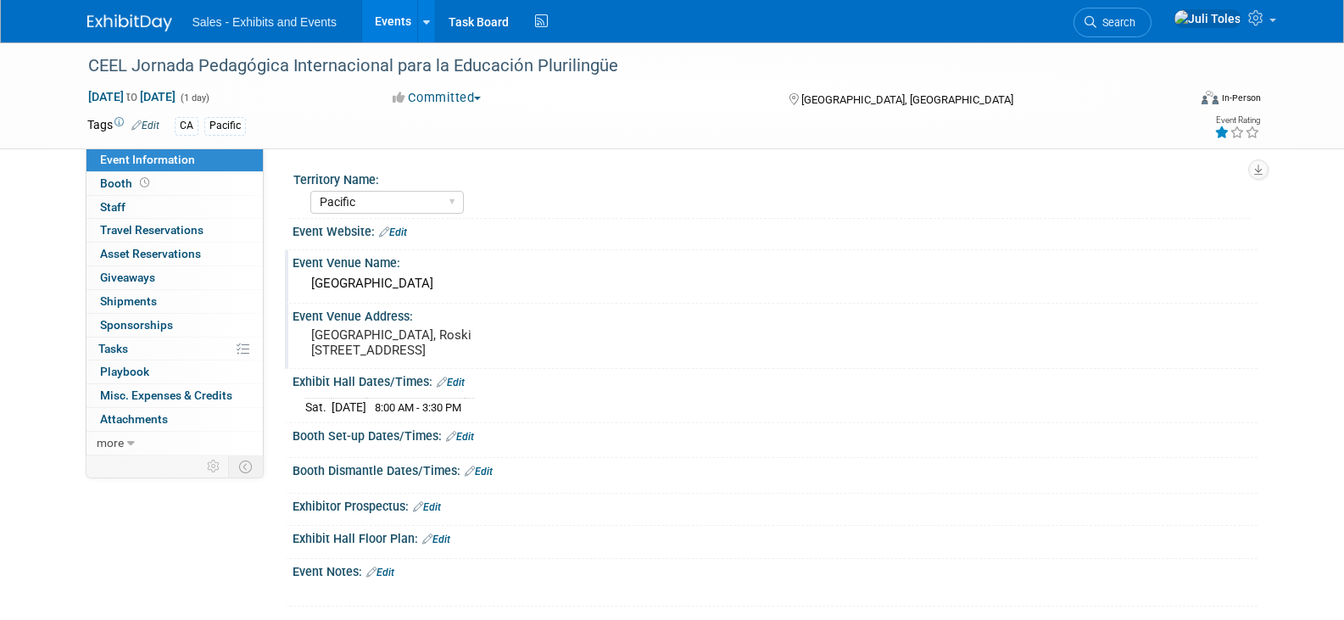
click at [401, 233] on link "Edit" at bounding box center [393, 232] width 28 height 12
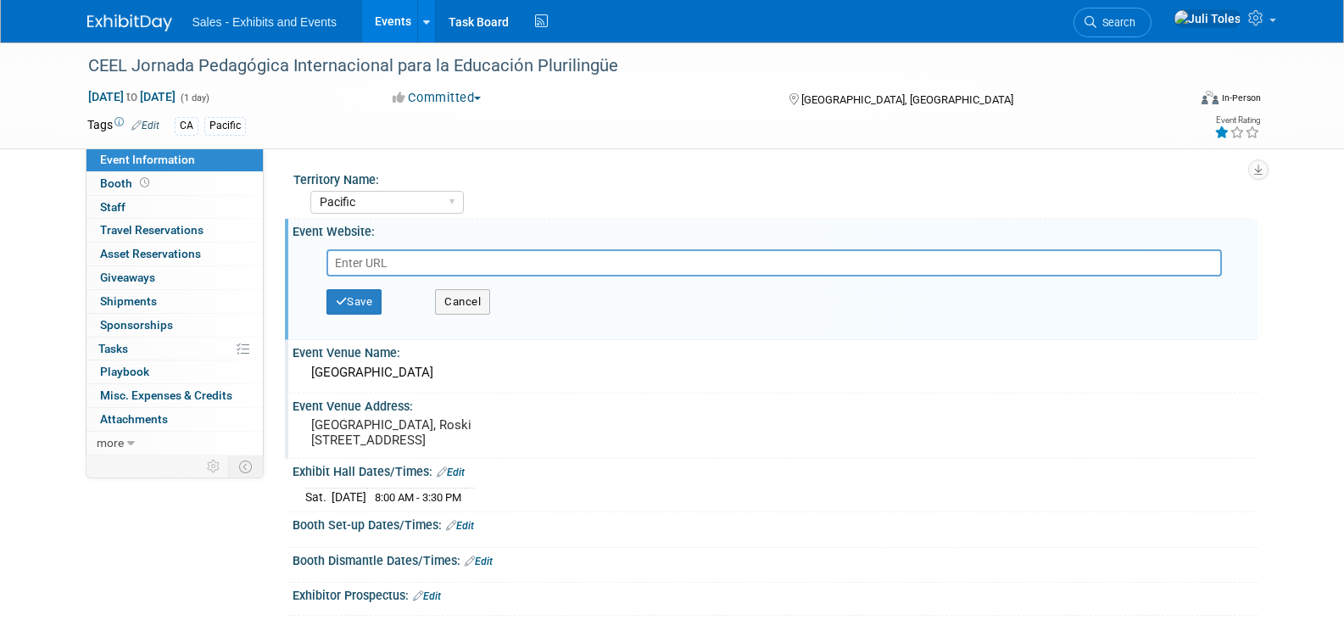
click at [477, 265] on input "text" at bounding box center [775, 262] width 896 height 27
type input "[URL][DOMAIN_NAME]"
click at [353, 300] on button "Save" at bounding box center [355, 301] width 56 height 25
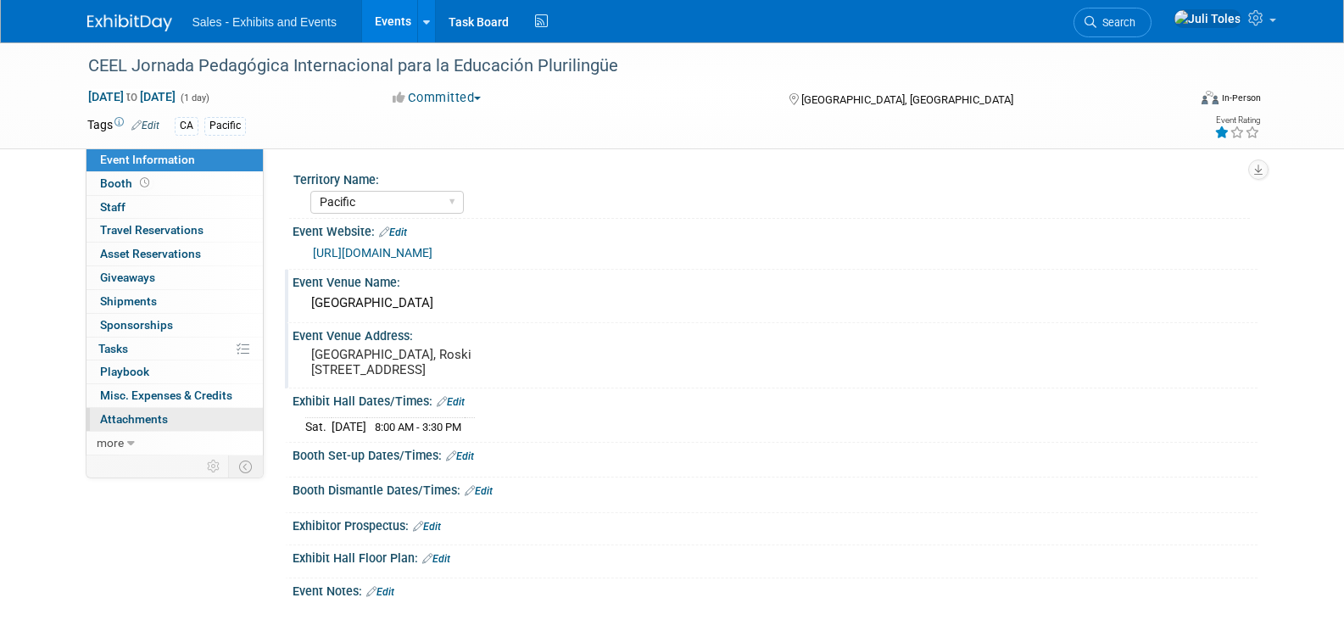
click at [137, 417] on span "Attachments 0" at bounding box center [134, 419] width 68 height 14
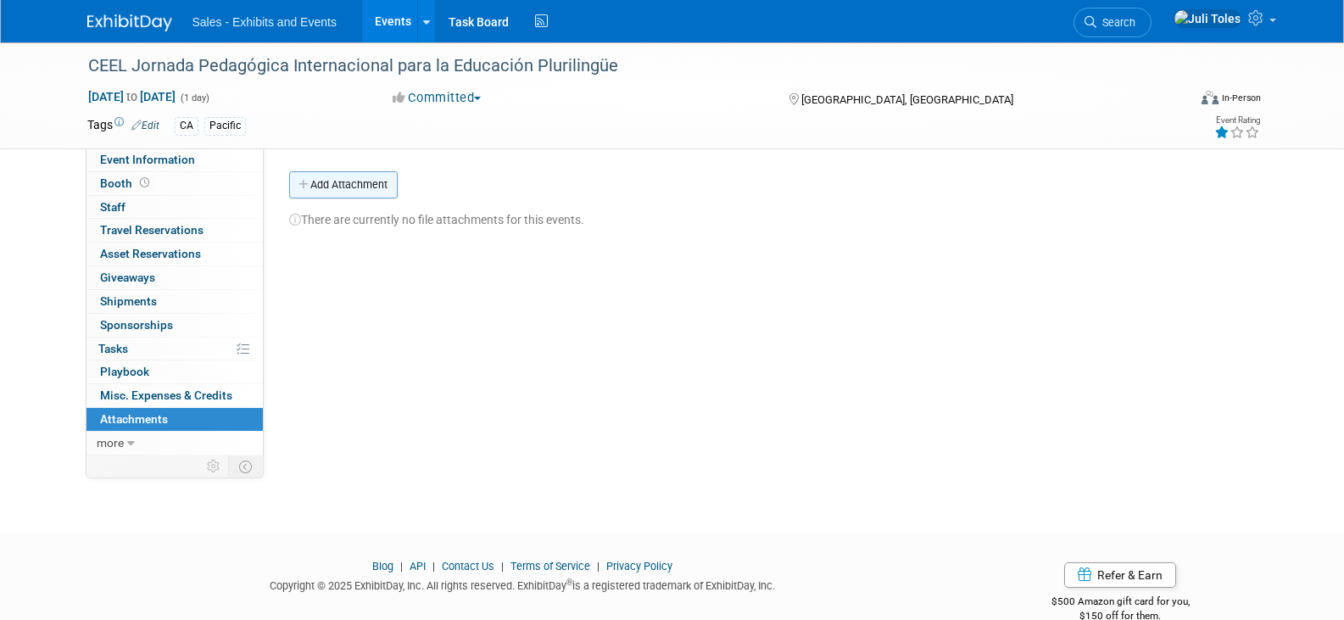
click at [357, 182] on button "Add Attachment" at bounding box center [343, 184] width 109 height 27
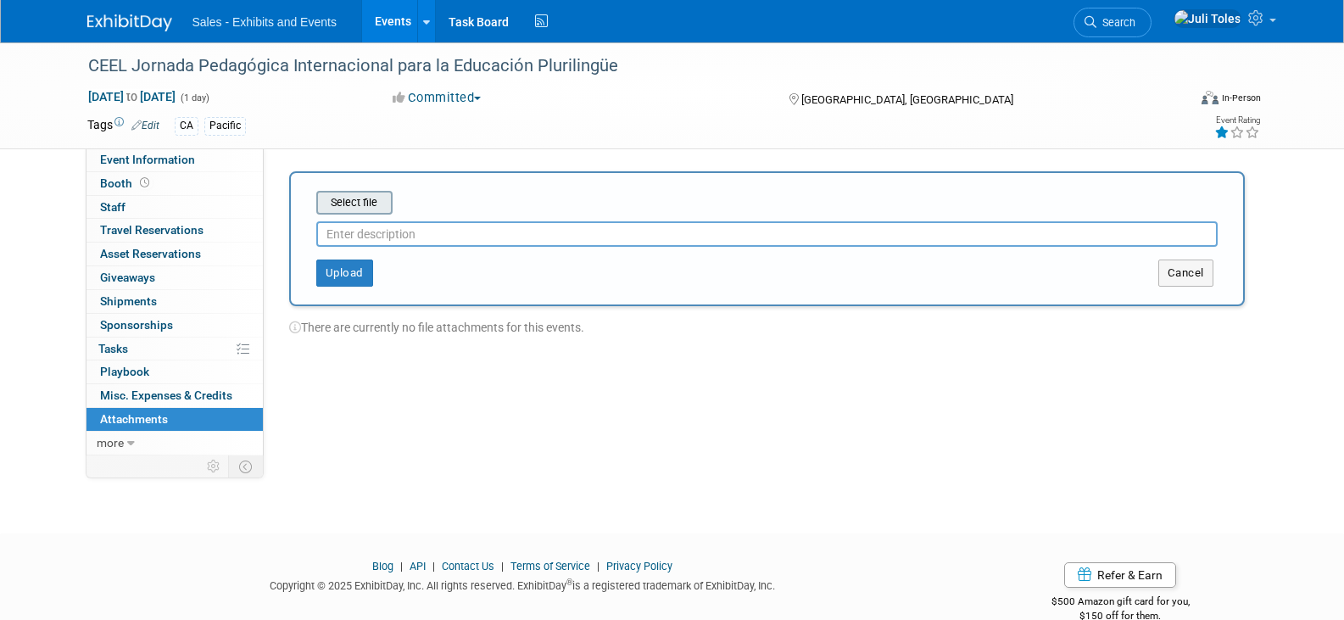
click at [356, 204] on input "file" at bounding box center [290, 203] width 202 height 20
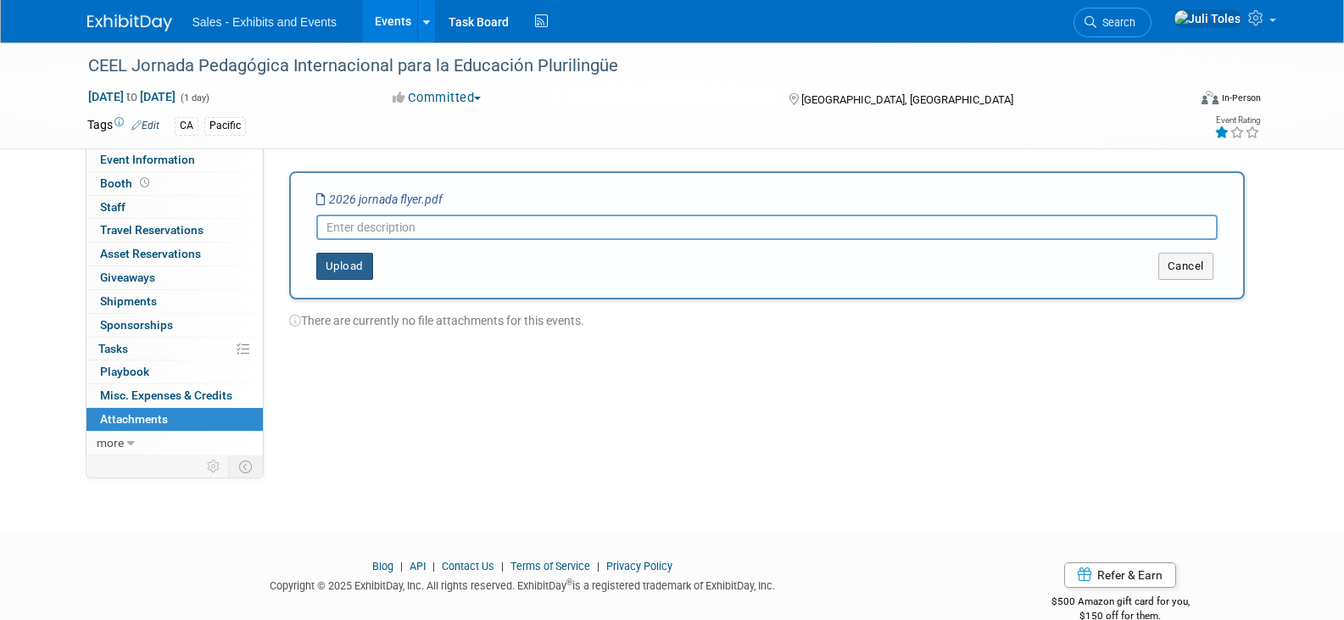
click at [338, 267] on button "Upload" at bounding box center [344, 266] width 57 height 27
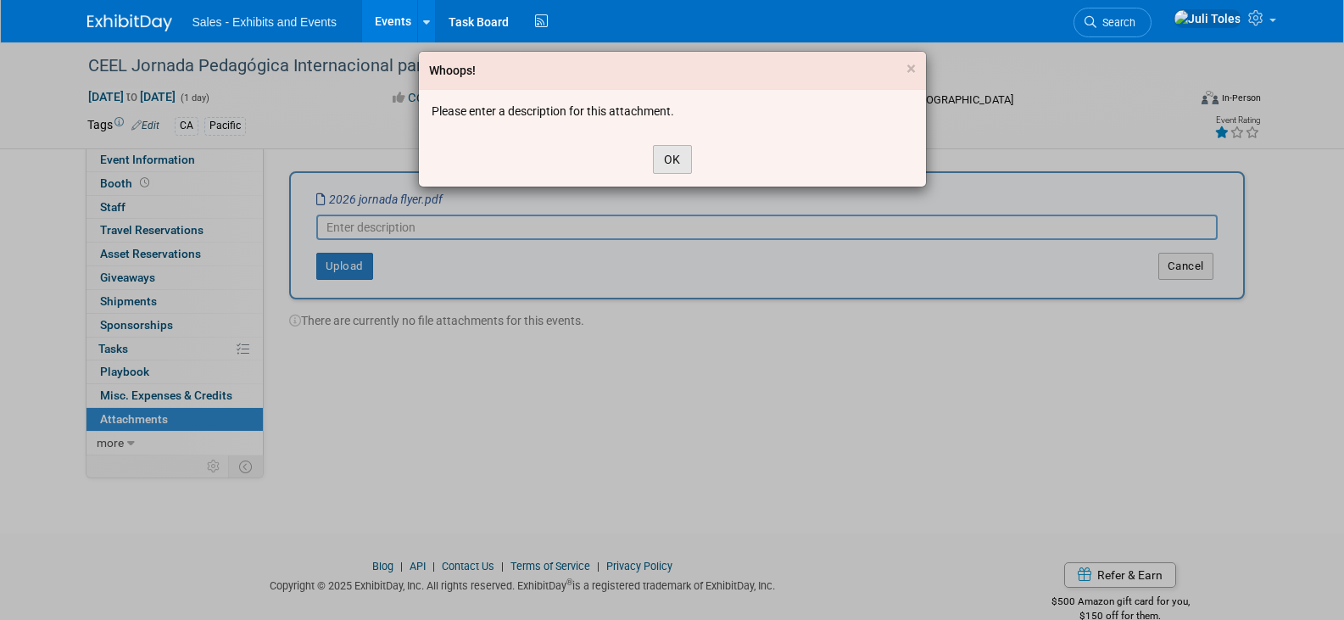
click at [668, 157] on button "OK" at bounding box center [672, 159] width 39 height 29
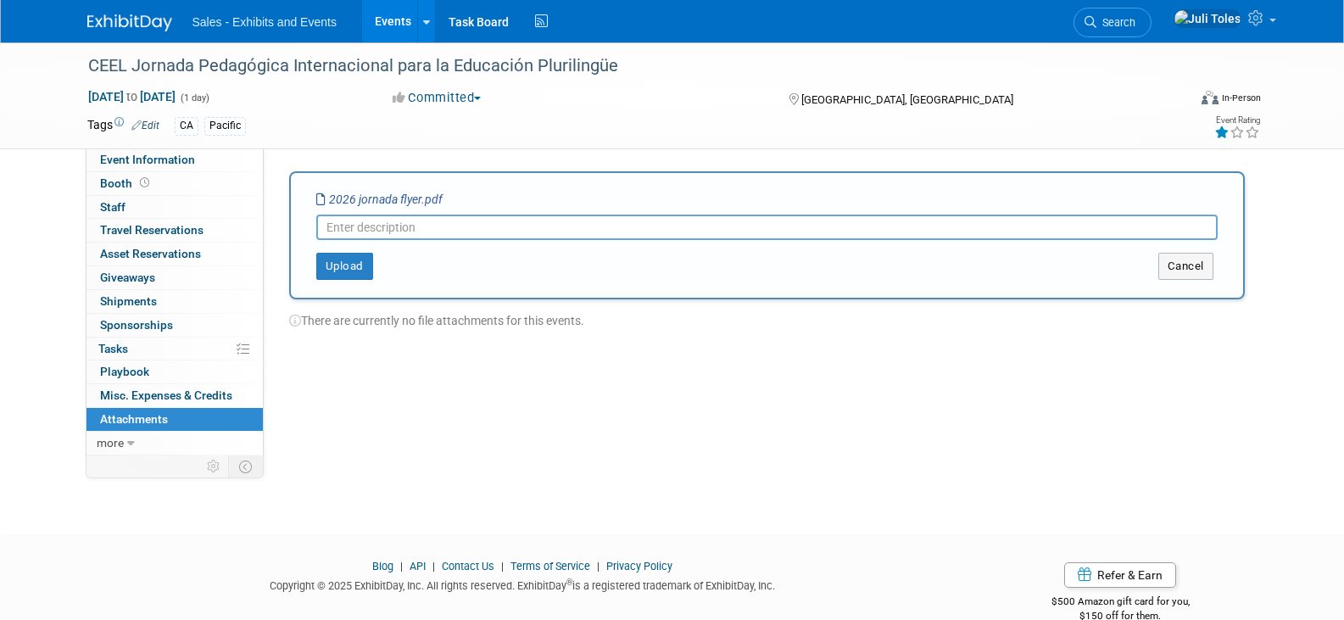
click at [582, 226] on input "text" at bounding box center [767, 227] width 902 height 25
click at [326, 271] on button "Upload" at bounding box center [344, 266] width 57 height 27
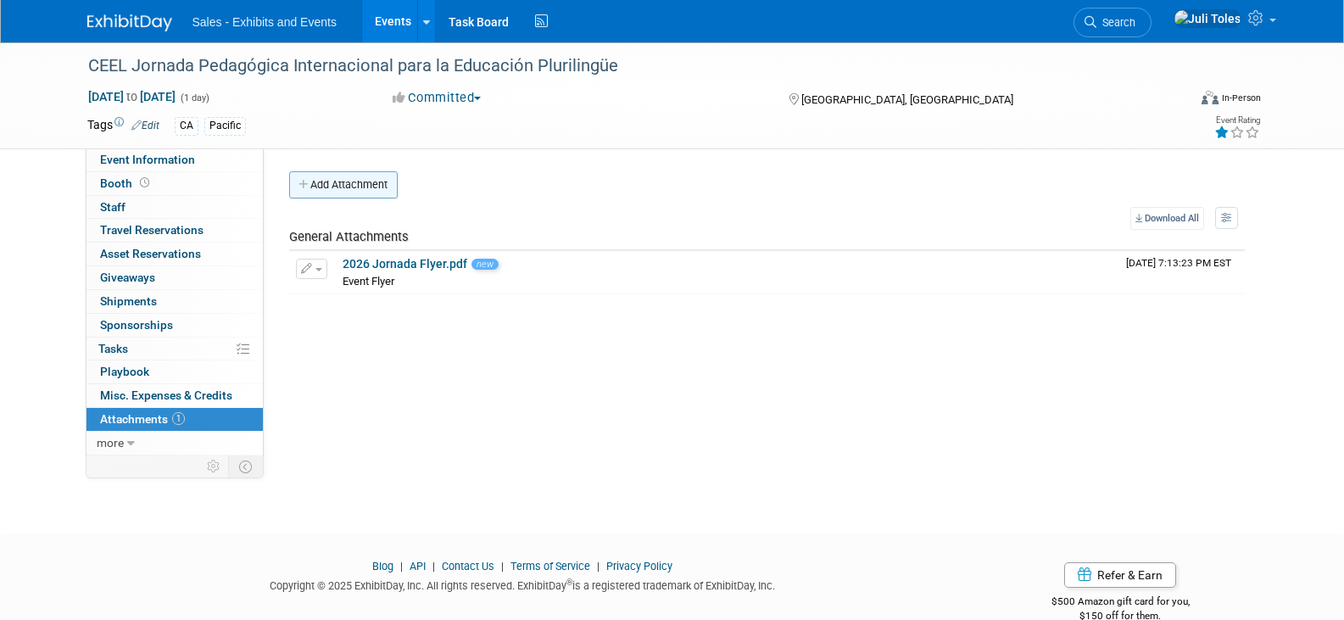
click at [350, 187] on button "Add Attachment" at bounding box center [343, 184] width 109 height 27
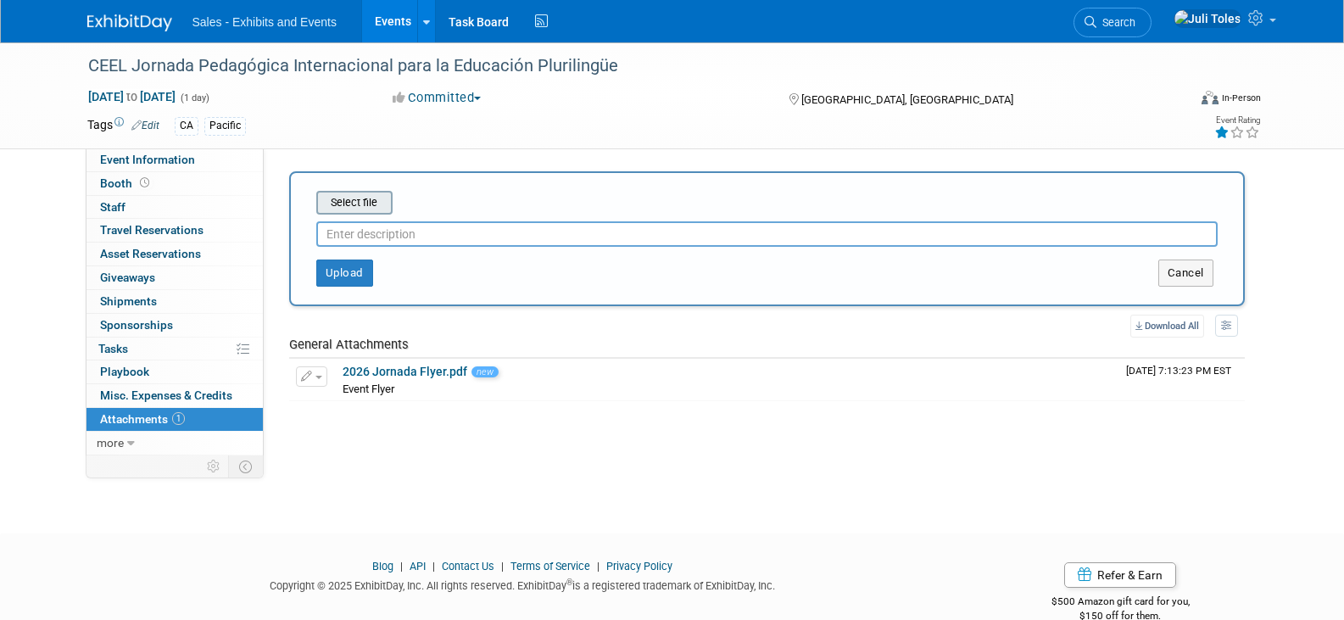
click at [355, 203] on input "file" at bounding box center [290, 203] width 202 height 20
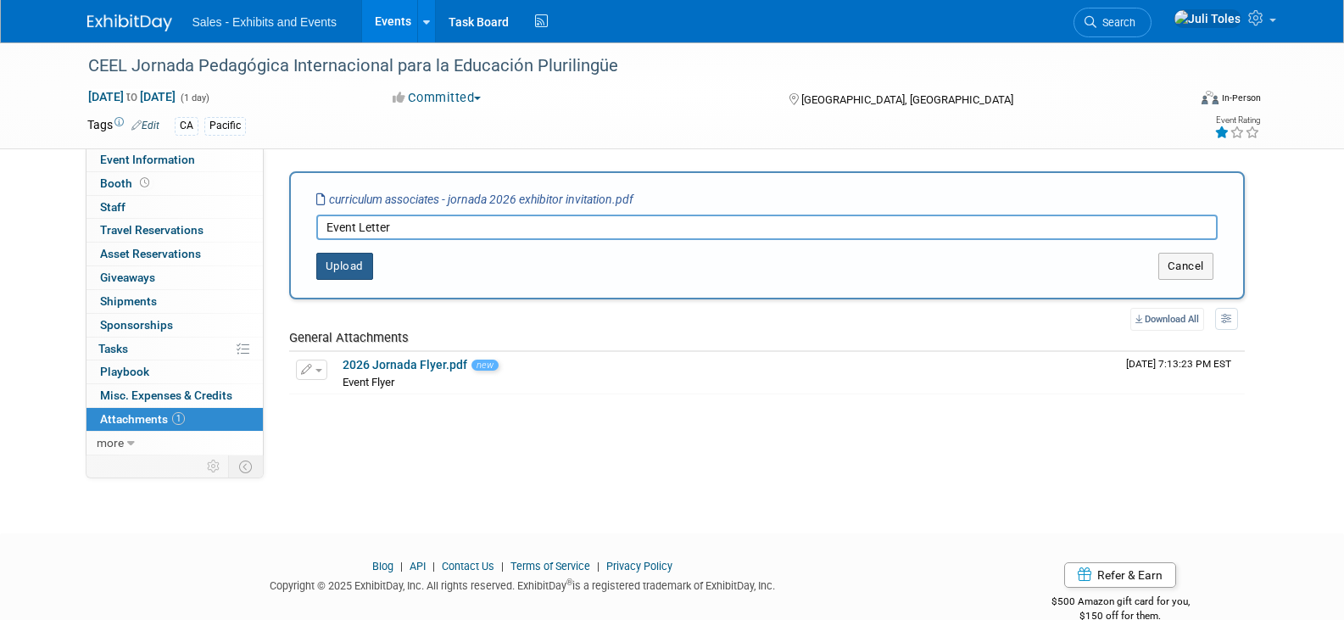
click at [355, 275] on button "Upload" at bounding box center [344, 266] width 57 height 27
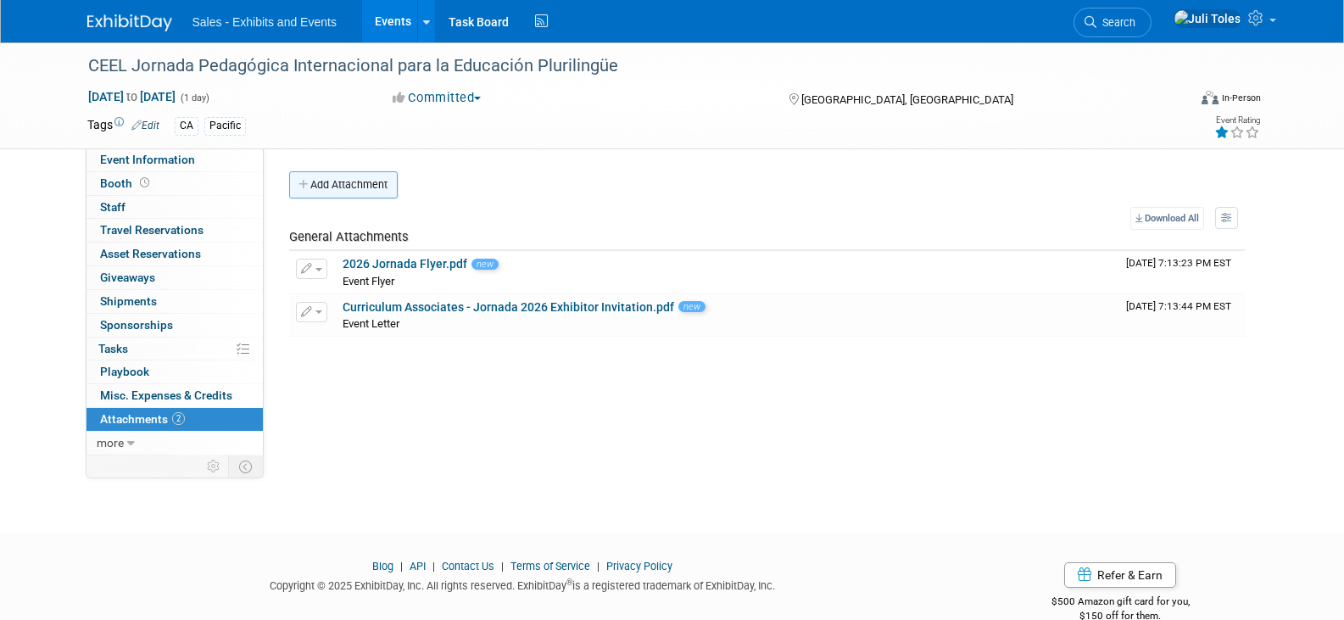
click at [330, 187] on button "Add Attachment" at bounding box center [343, 184] width 109 height 27
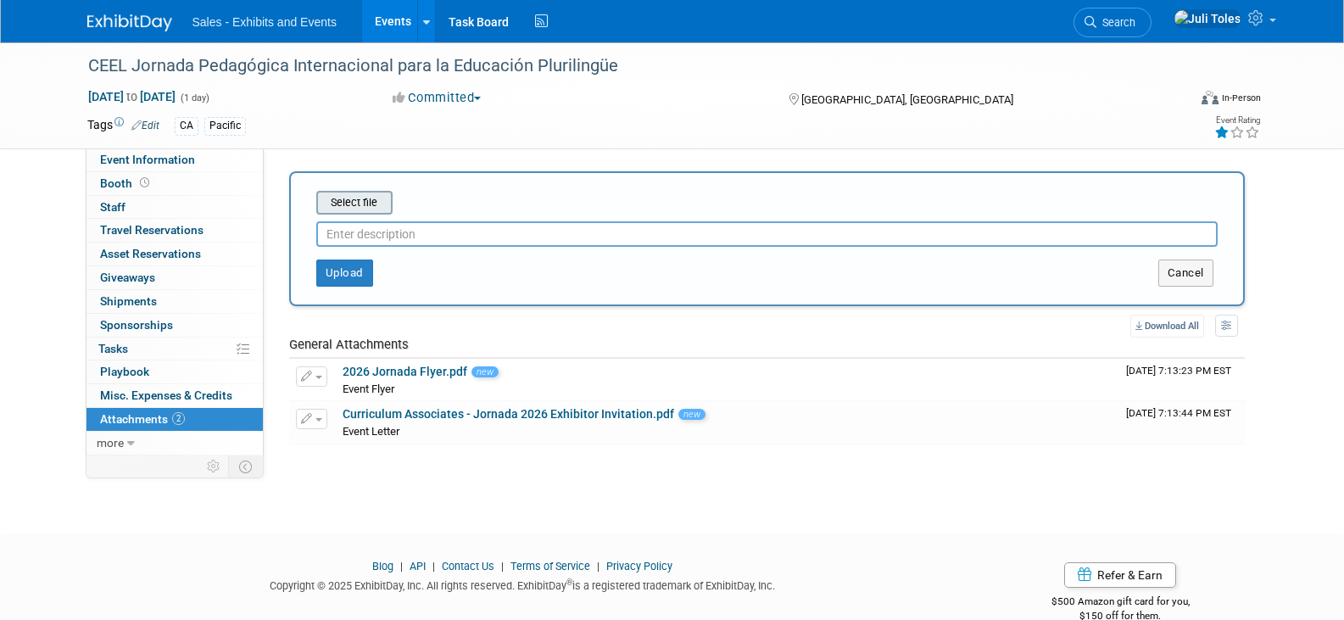
click at [377, 204] on input "file" at bounding box center [290, 203] width 202 height 20
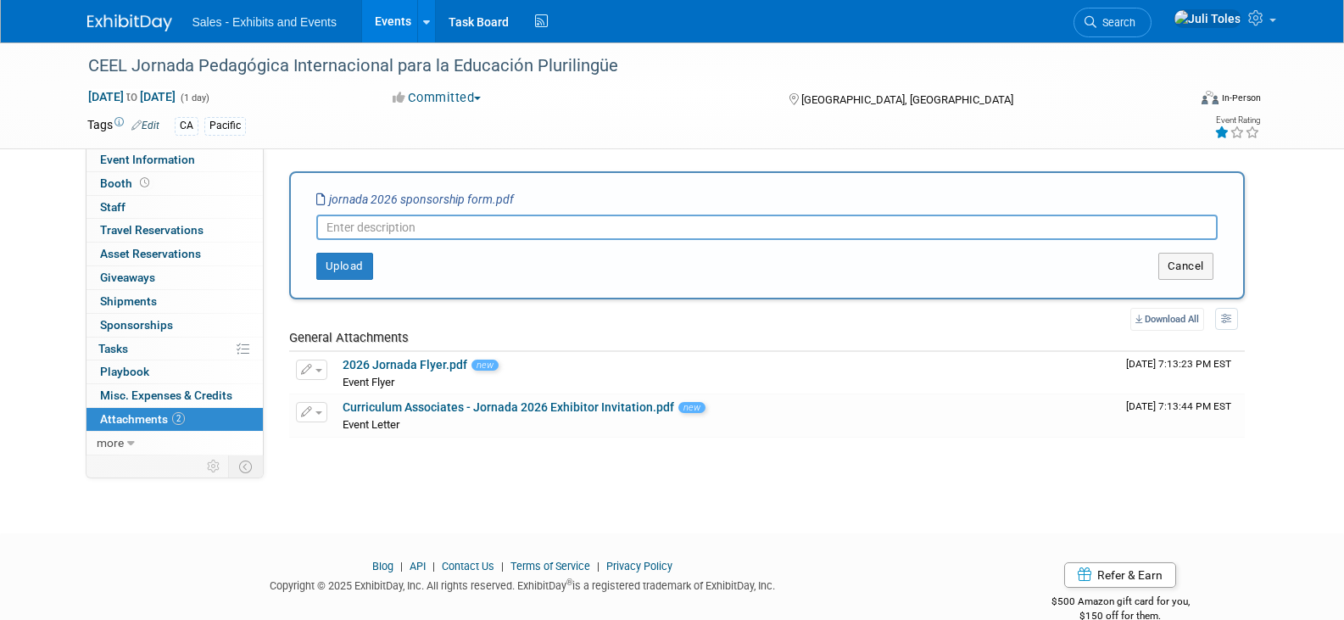
click at [536, 231] on input "text" at bounding box center [767, 227] width 902 height 25
type input "Sponsor form"
click at [348, 269] on button "Upload" at bounding box center [344, 266] width 57 height 27
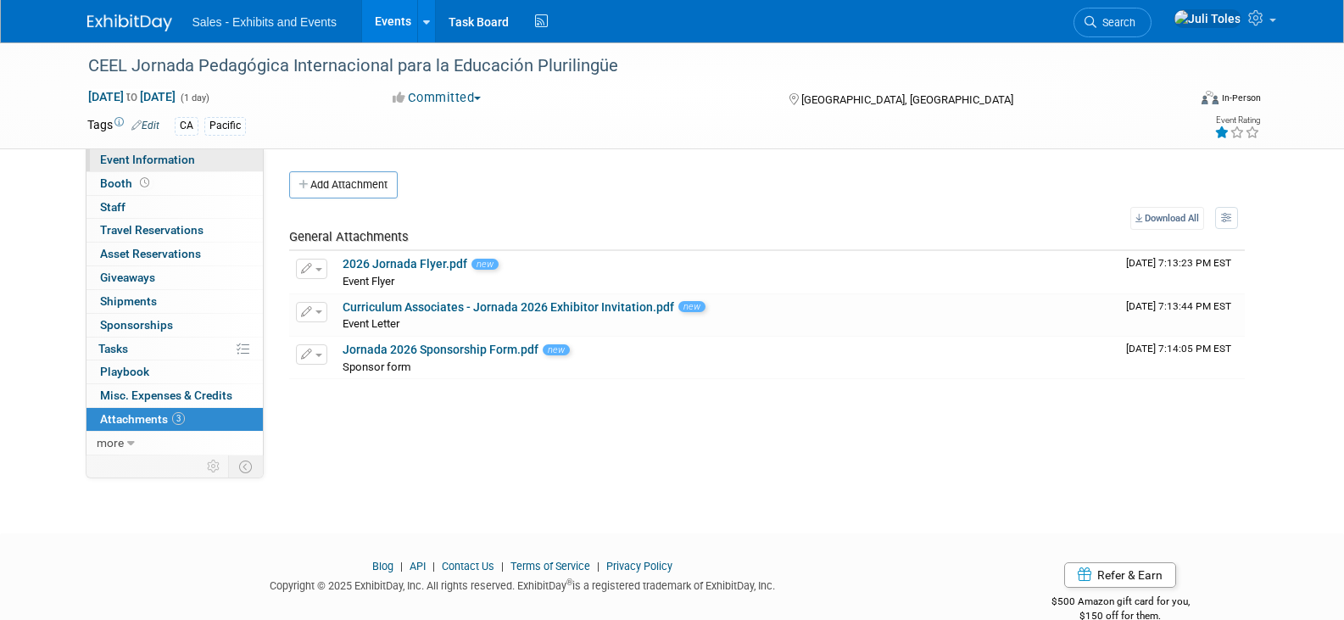
click at [156, 155] on span "Event Information" at bounding box center [147, 160] width 95 height 14
select select "Pacific"
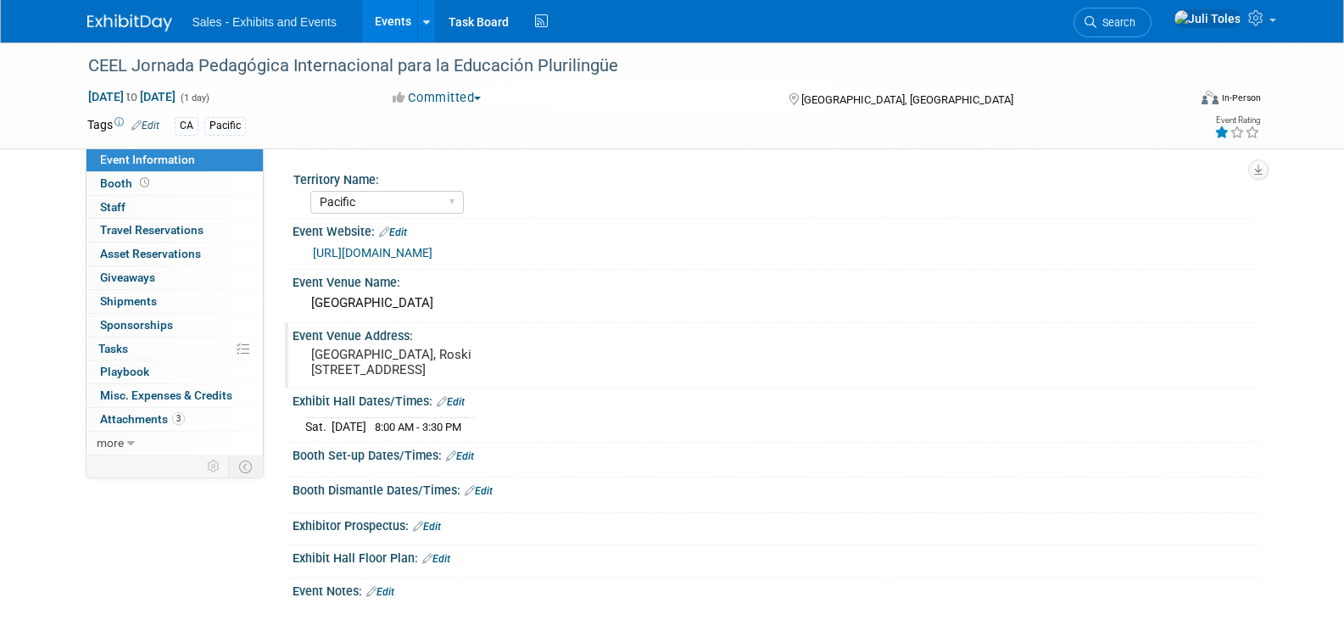
drag, startPoint x: 467, startPoint y: 383, endPoint x: 302, endPoint y: 360, distance: 166.1
click at [302, 360] on div "[GEOGRAPHIC_DATA], Roski [STREET_ADDRESS]" at bounding box center [494, 363] width 402 height 41
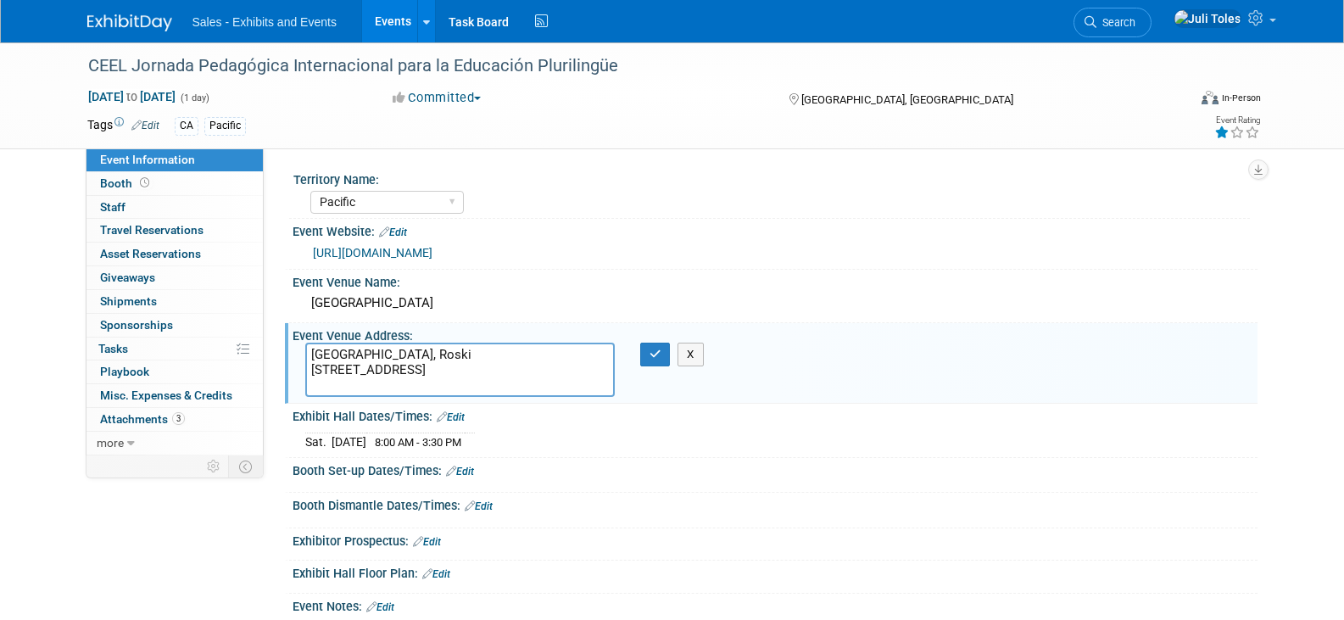
drag, startPoint x: 448, startPoint y: 386, endPoint x: 291, endPoint y: 353, distance: 160.4
click at [291, 353] on div "Event Venue Address: University Hall, Roski 1 LMU Drive Los Angeles, CA 90045 U…" at bounding box center [771, 363] width 973 height 81
click at [1086, 440] on div "Sat. Feb 7, 2026 8:00 AM - 3:30 PM" at bounding box center [775, 439] width 940 height 23
click at [655, 351] on icon "button" at bounding box center [656, 354] width 12 height 11
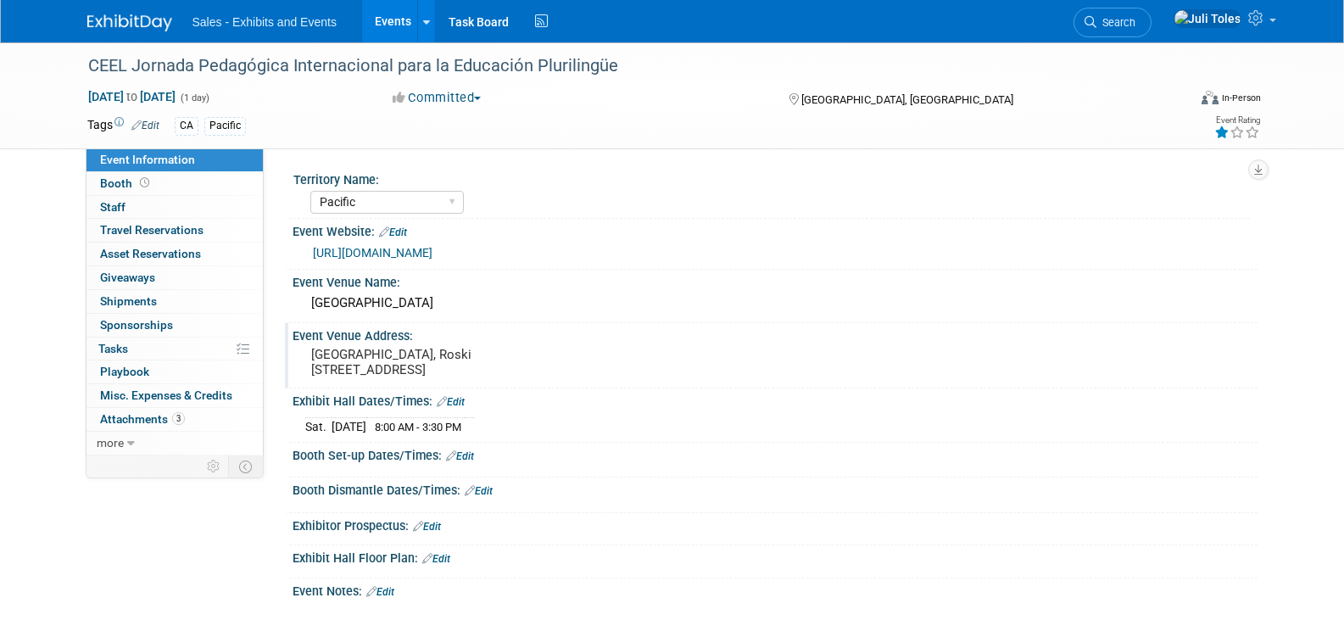
click at [129, 24] on img at bounding box center [129, 22] width 85 height 17
